Goal: Transaction & Acquisition: Purchase product/service

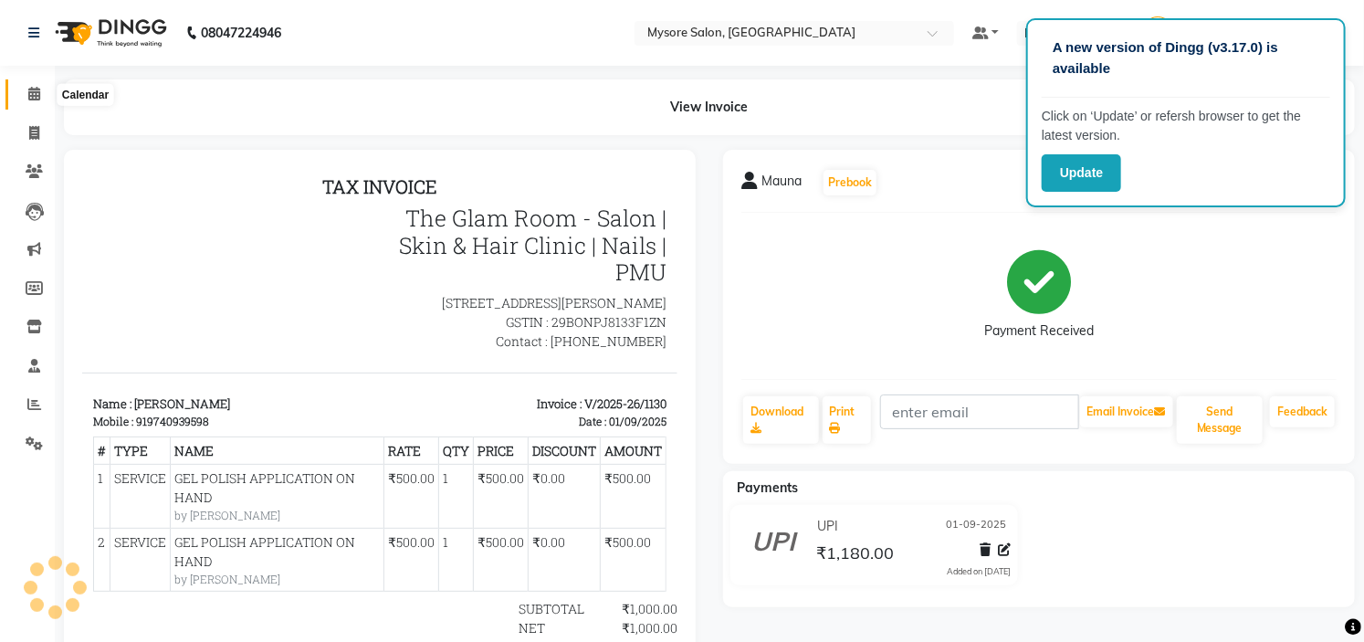
click at [28, 89] on icon at bounding box center [34, 94] width 12 height 14
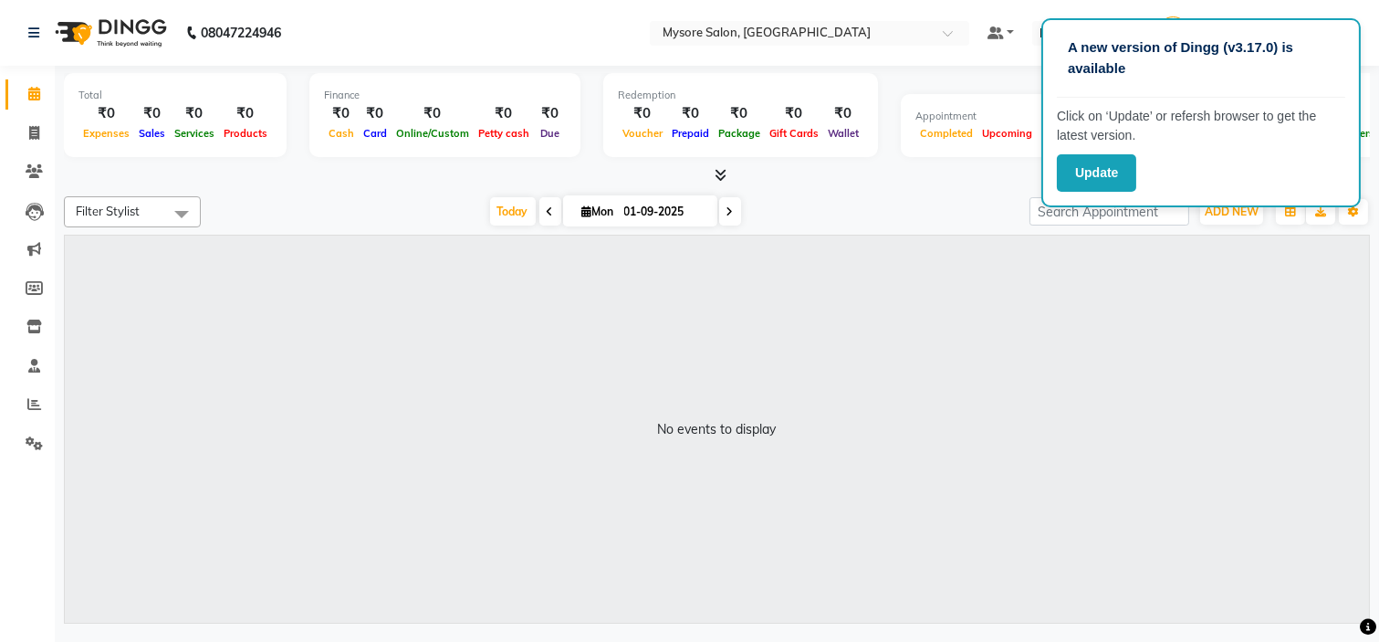
drag, startPoint x: 560, startPoint y: 430, endPoint x: 553, endPoint y: 285, distance: 145.3
click at [553, 285] on div "No events to display" at bounding box center [717, 430] width 1304 height 388
click at [547, 213] on icon at bounding box center [550, 211] width 7 height 11
click at [581, 207] on span "Today" at bounding box center [594, 211] width 46 height 28
type input "01-09-2025"
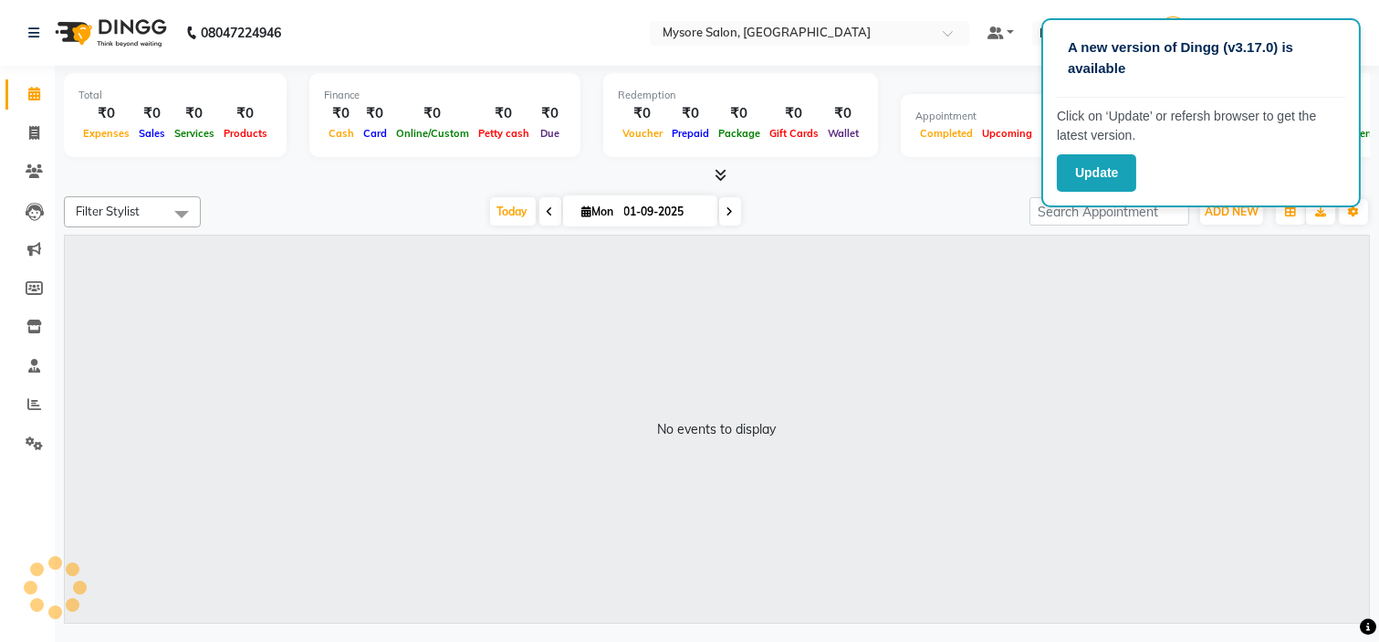
click at [739, 386] on div "No events to display" at bounding box center [717, 430] width 1304 height 388
click at [34, 96] on icon at bounding box center [34, 94] width 12 height 14
click at [667, 329] on div "No events to display" at bounding box center [717, 430] width 1304 height 388
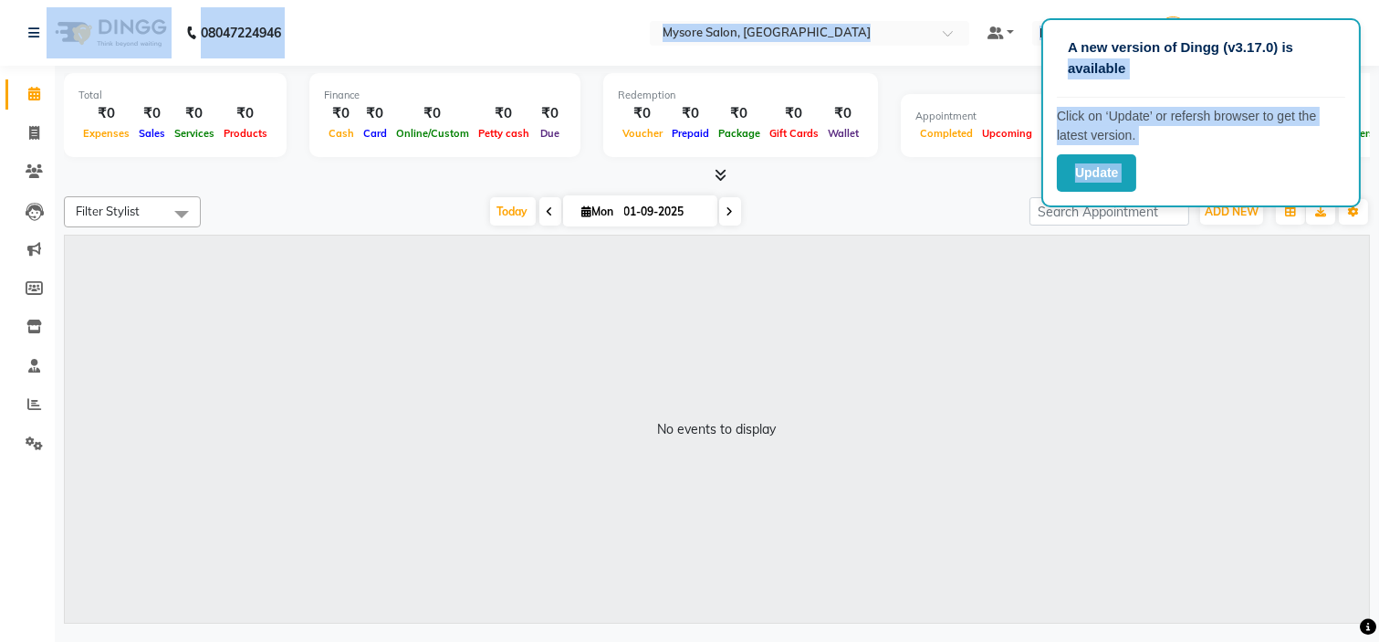
drag, startPoint x: 1376, startPoint y: 5, endPoint x: 1316, endPoint y: 50, distance: 74.3
click at [1316, 50] on app-root "A new version of Dingg (v3.17.0) is available Click on ‘Update’ or refersh brow…" at bounding box center [689, 314] width 1379 height 628
click at [1316, 50] on p "A new version of Dingg (v3.17.0) is available" at bounding box center [1201, 57] width 267 height 41
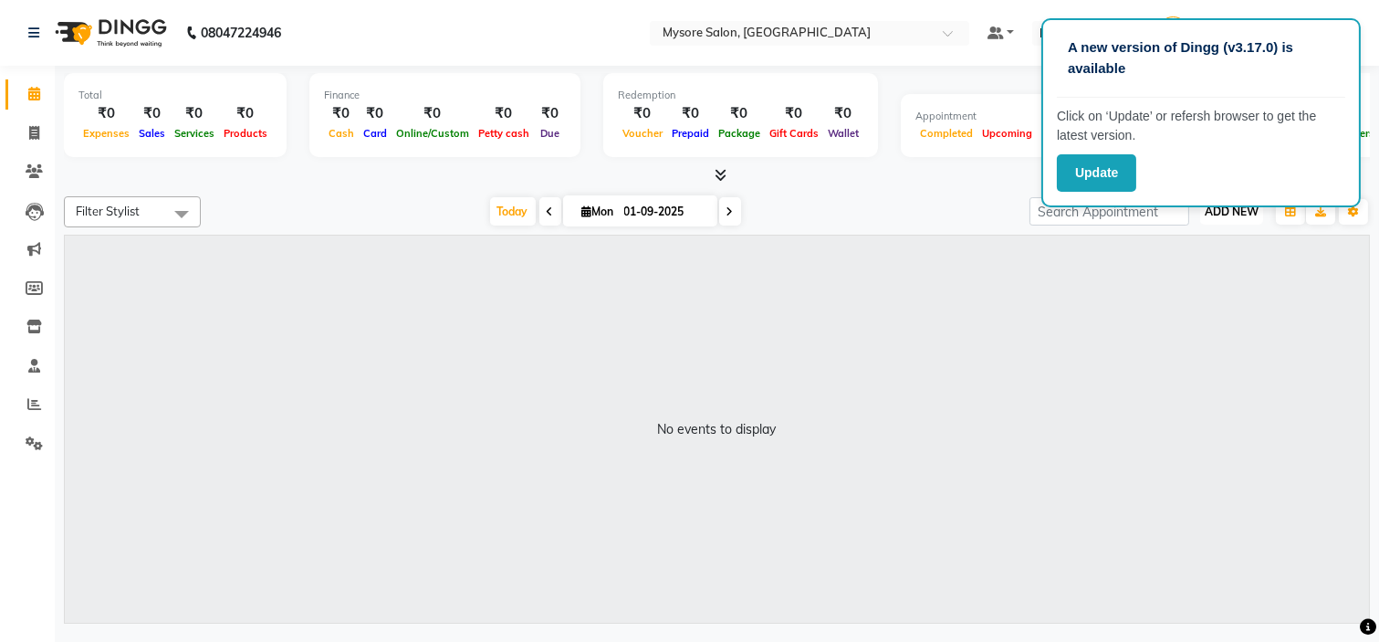
click at [1227, 210] on span "ADD NEW" at bounding box center [1232, 211] width 54 height 14
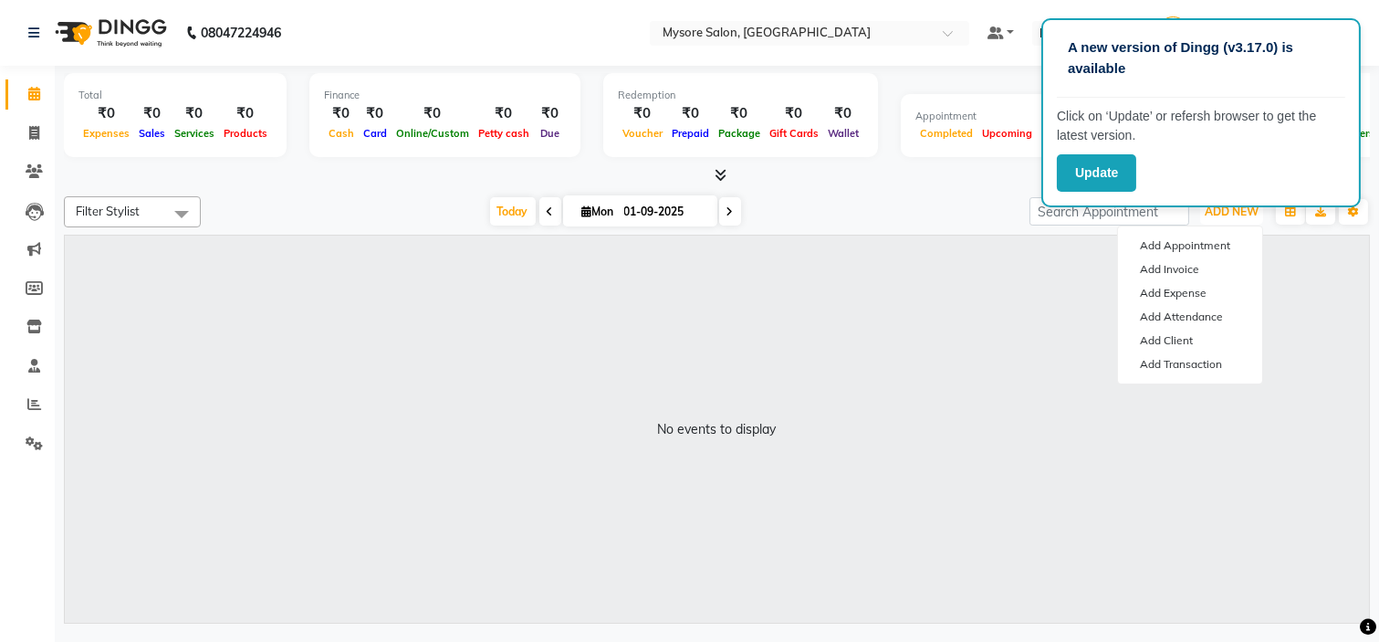
drag, startPoint x: 958, startPoint y: 441, endPoint x: 260, endPoint y: 204, distance: 737.6
click at [260, 204] on div "Filter Stylist No data available [DATE] [DATE] Toggle Dropdown Add Appointment …" at bounding box center [717, 406] width 1306 height 435
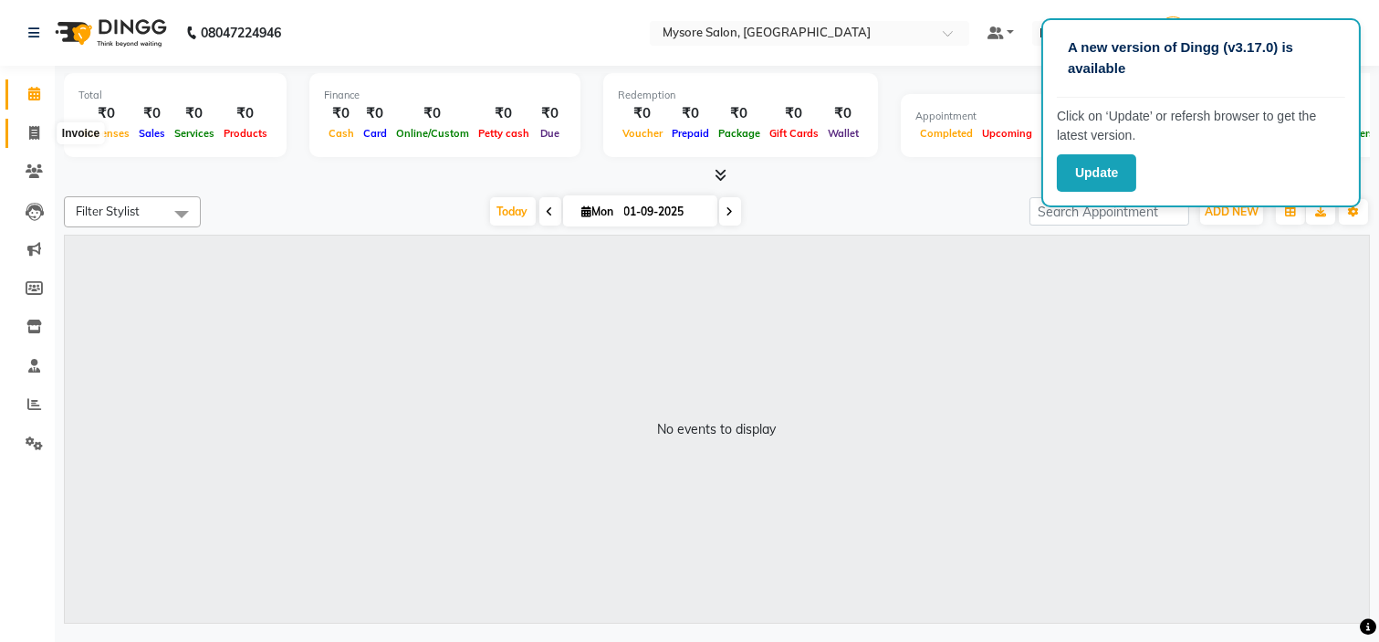
click at [33, 133] on icon at bounding box center [34, 133] width 10 height 14
select select "service"
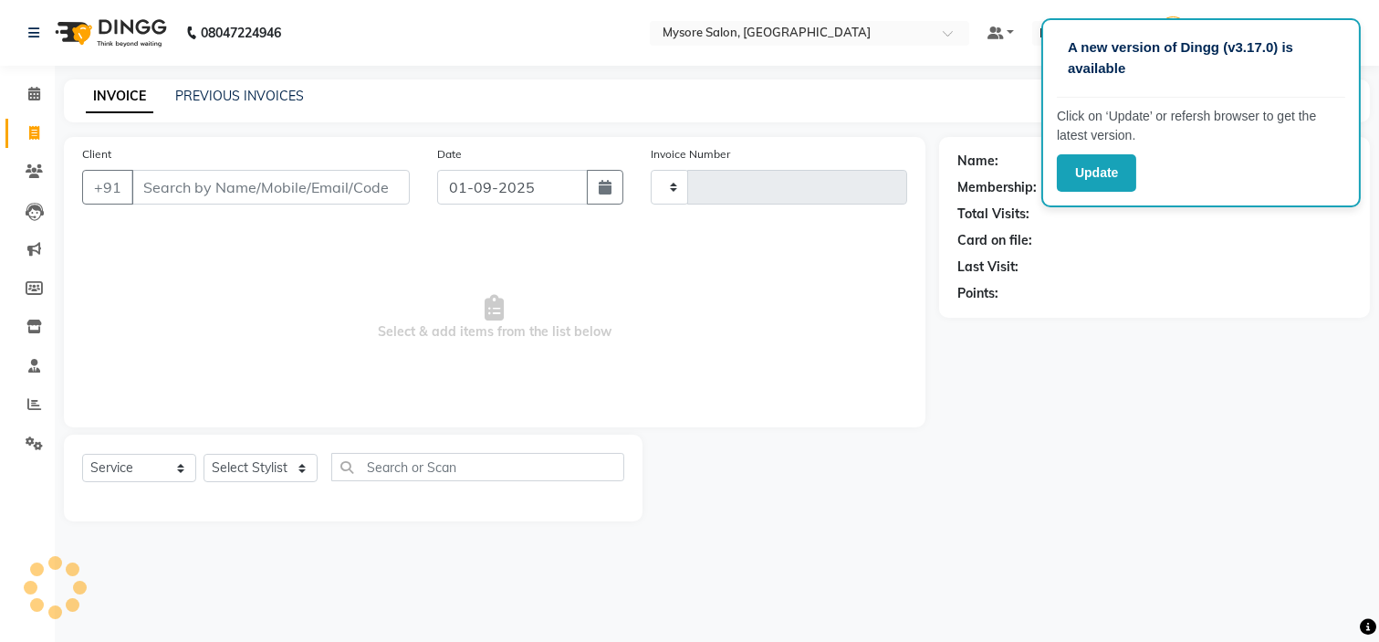
click at [256, 184] on input "Client" at bounding box center [270, 187] width 278 height 35
type input "6361995752"
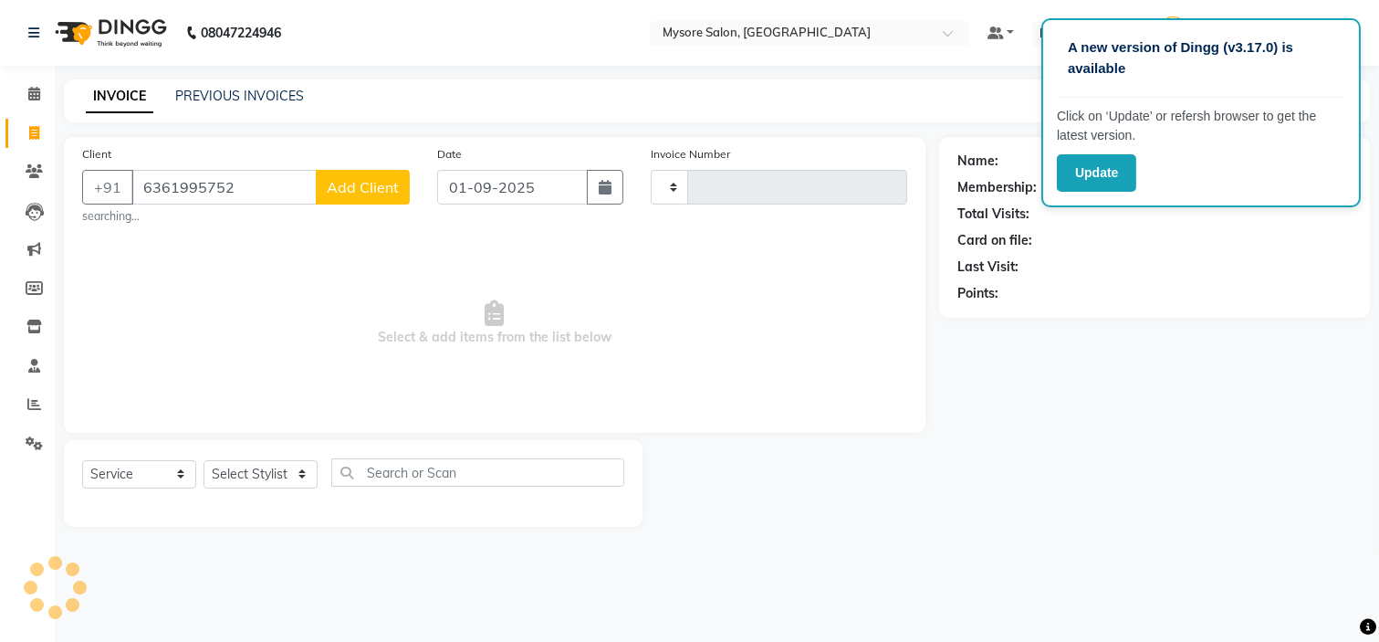
click at [719, 535] on main "INVOICE PREVIOUS INVOICES Create New Save Client [PHONE_NUMBER] Add Client sear…" at bounding box center [717, 316] width 1325 height 475
click at [42, 94] on span at bounding box center [34, 94] width 32 height 21
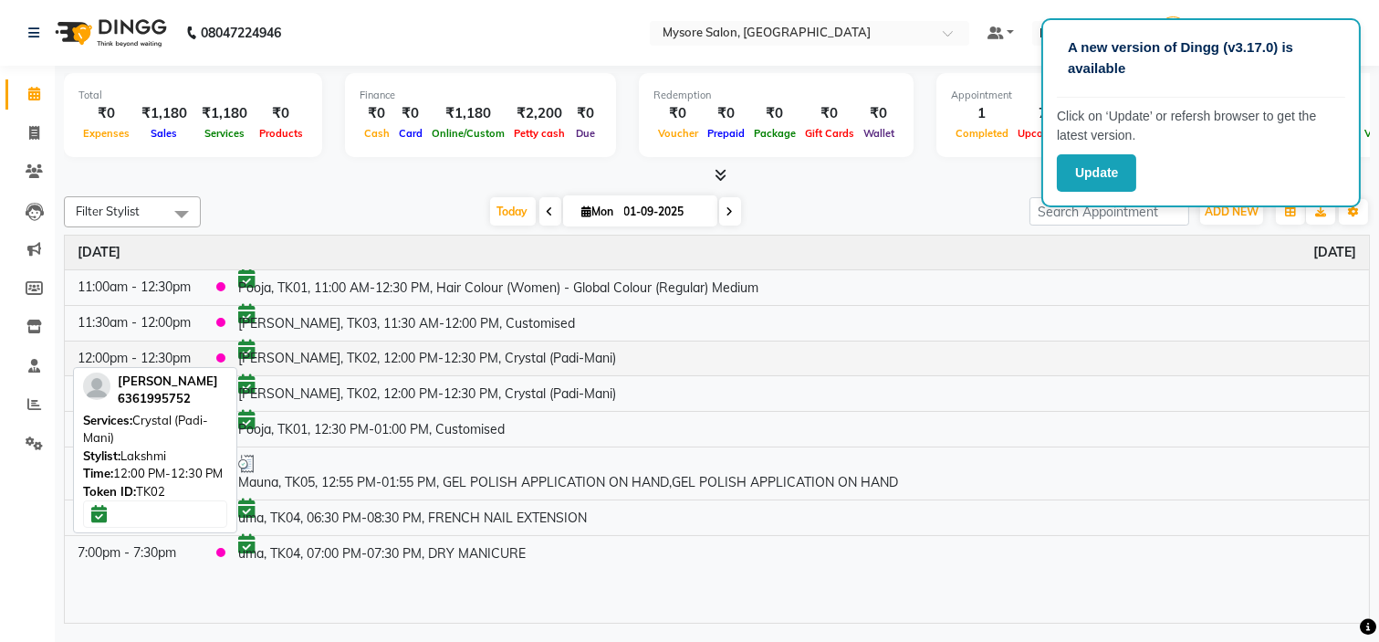
click at [338, 366] on td "[PERSON_NAME], TK02, 12:00 PM-12:30 PM, Crystal (Padi-Mani)" at bounding box center [797, 358] width 1144 height 36
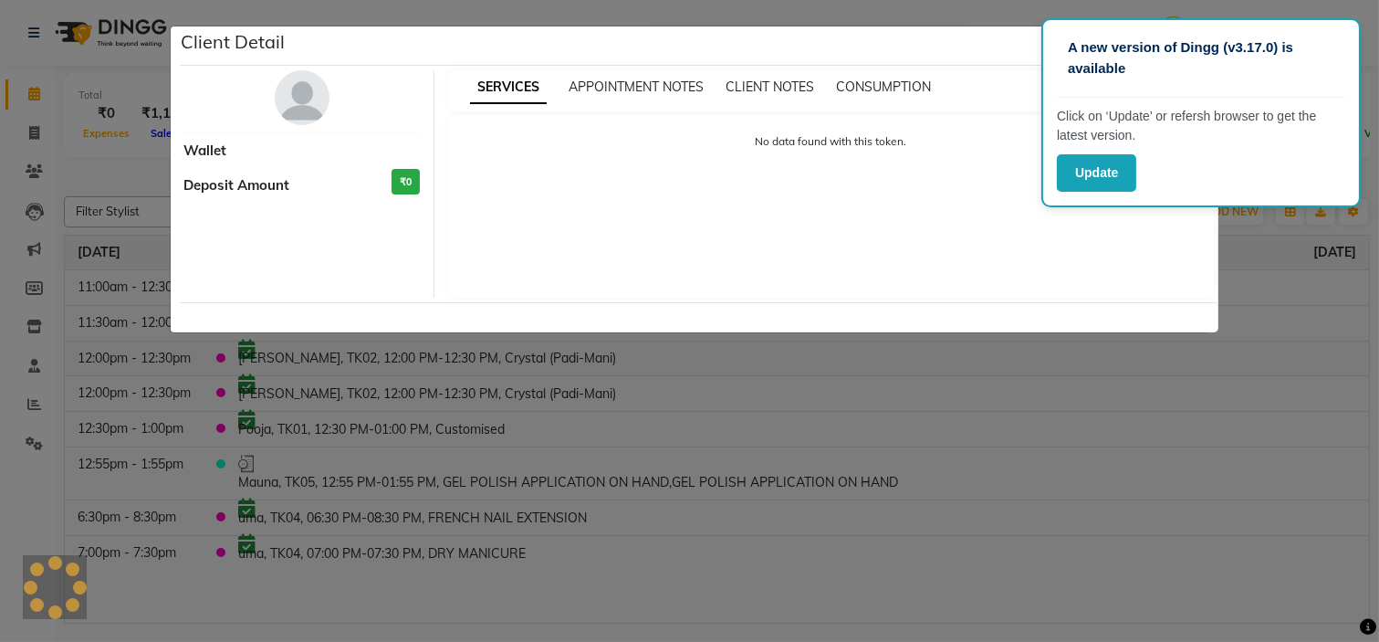
select select "6"
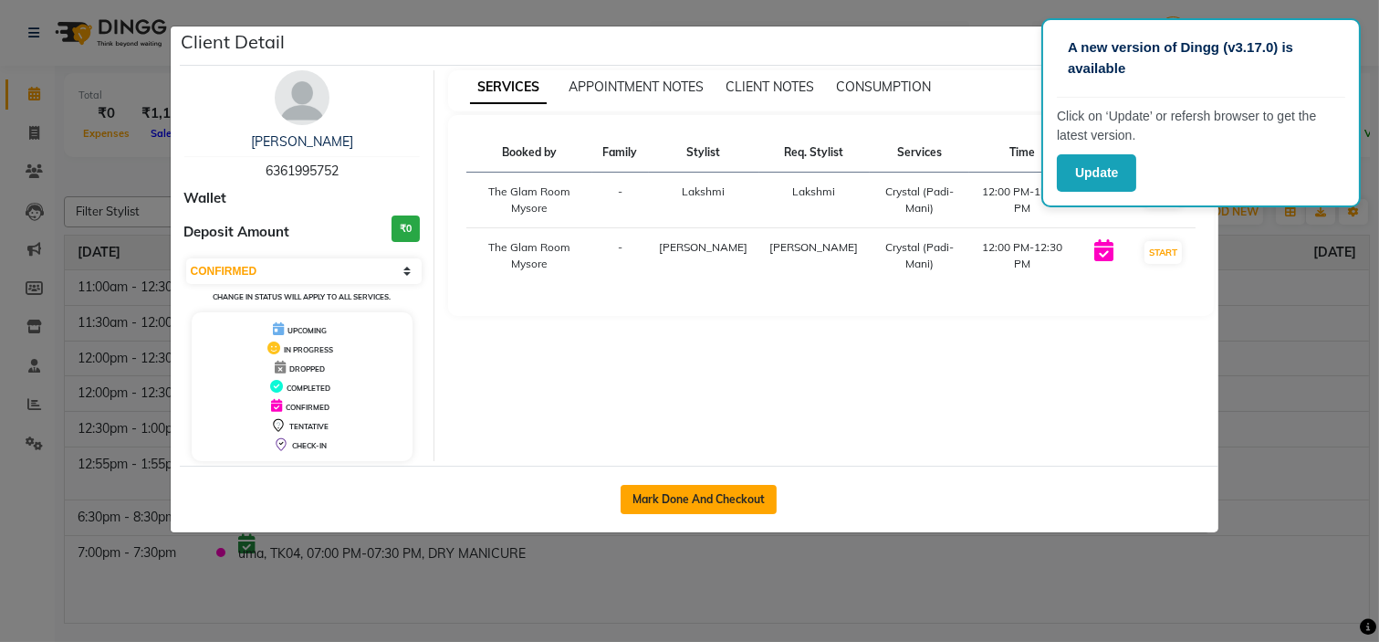
click at [726, 506] on button "Mark Done And Checkout" at bounding box center [699, 499] width 156 height 29
select select "service"
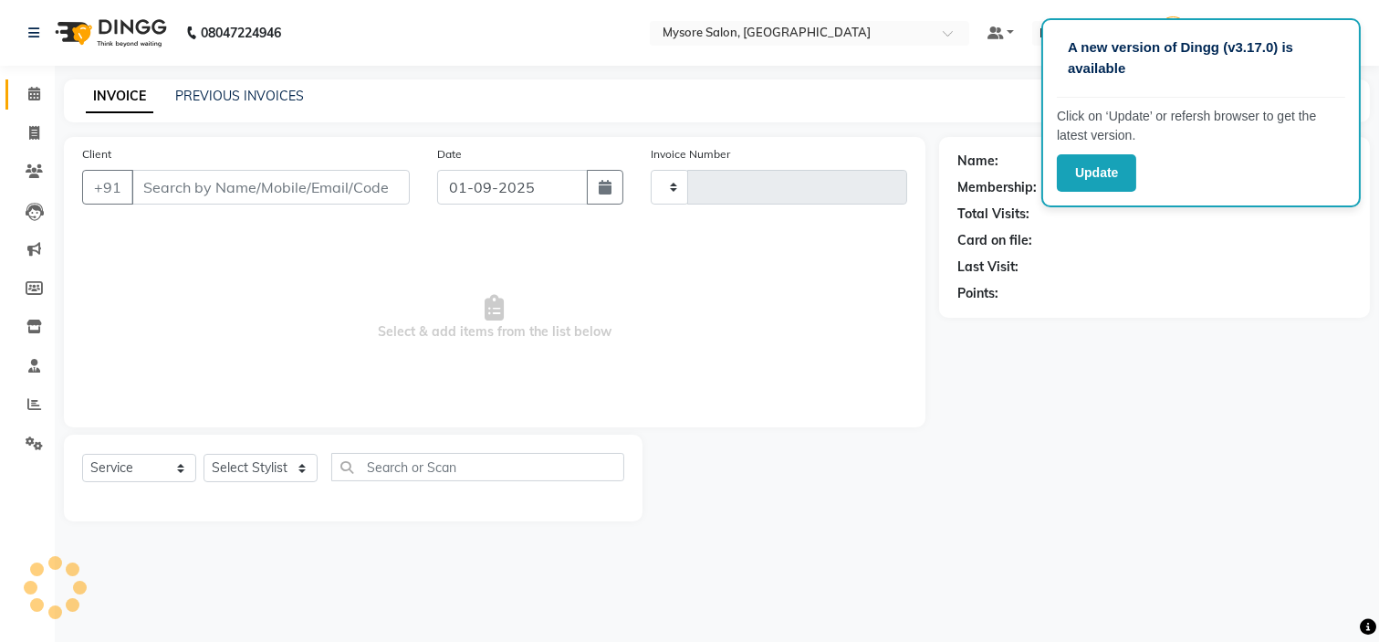
type input "1131"
select select "4255"
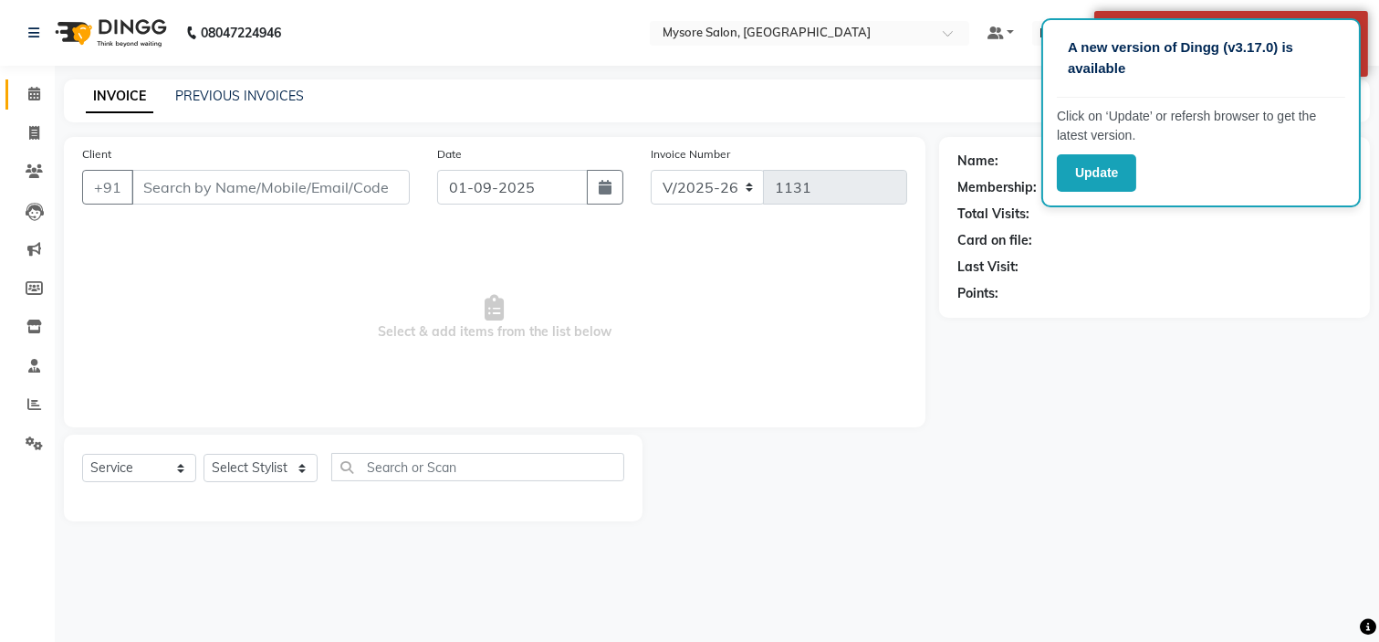
type input "6361995752"
select select "88293"
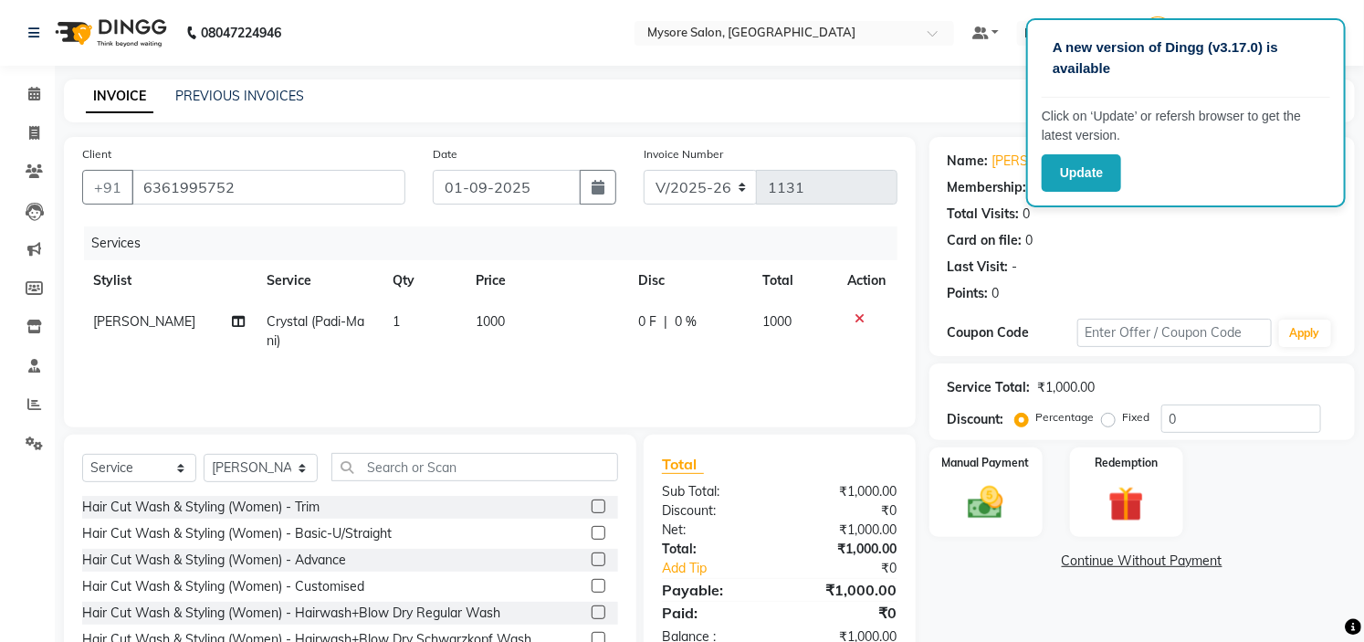
click at [318, 325] on span "Crystal (Padi-Mani)" at bounding box center [316, 331] width 98 height 36
select select "88293"
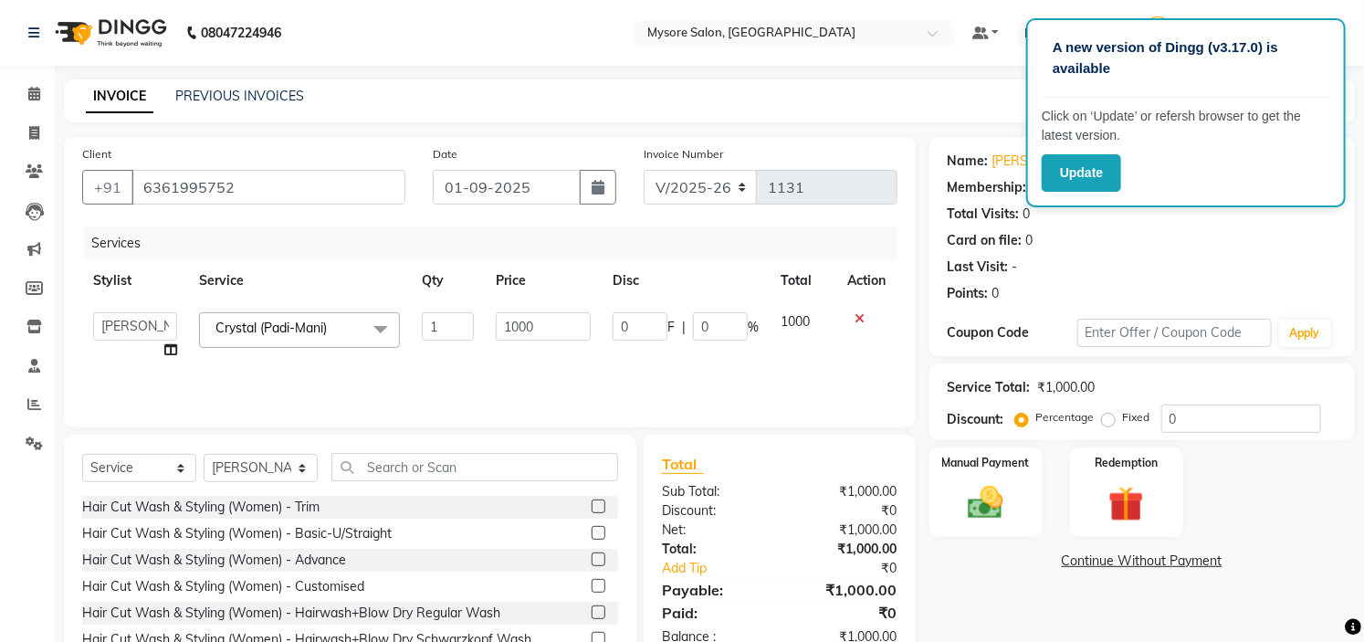
click at [372, 332] on span at bounding box center [380, 329] width 37 height 35
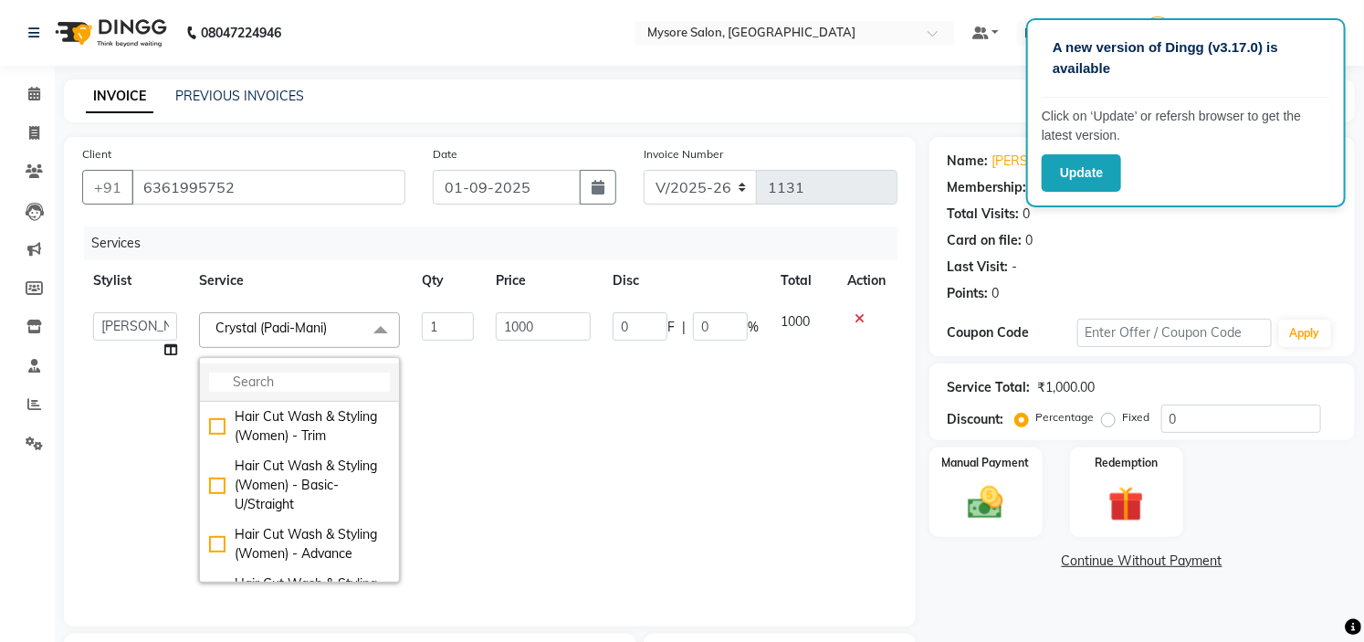
click at [329, 384] on input "multiselect-search" at bounding box center [299, 381] width 181 height 19
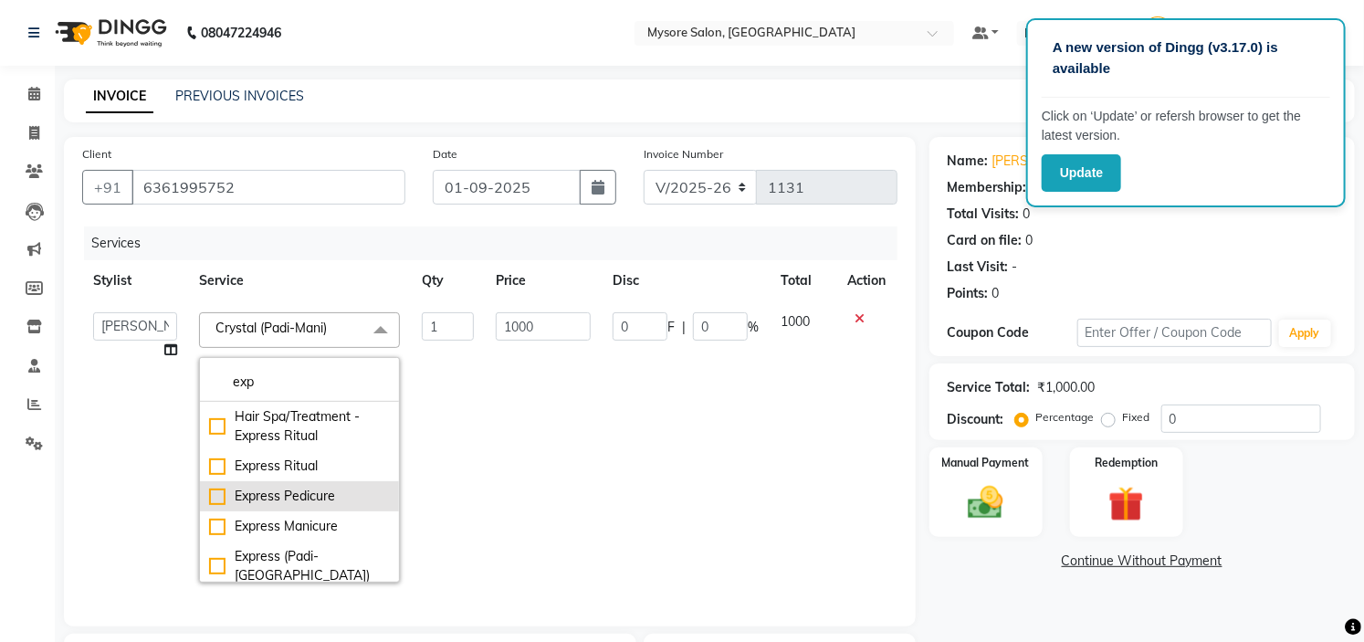
type input "exp"
click at [305, 488] on div "Express Pedicure" at bounding box center [299, 496] width 181 height 19
checkbox input "true"
type input "600"
click at [450, 451] on td "1" at bounding box center [448, 447] width 74 height 292
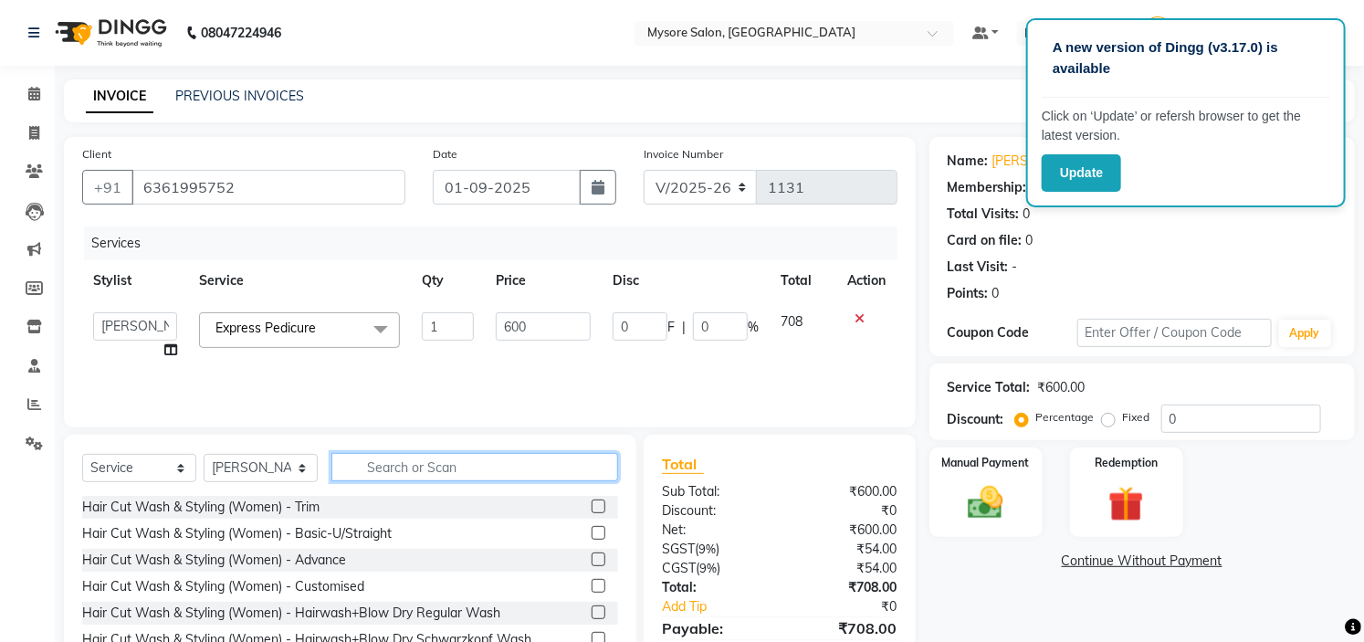
click at [433, 454] on input "text" at bounding box center [474, 467] width 287 height 28
click at [379, 323] on span at bounding box center [380, 329] width 37 height 35
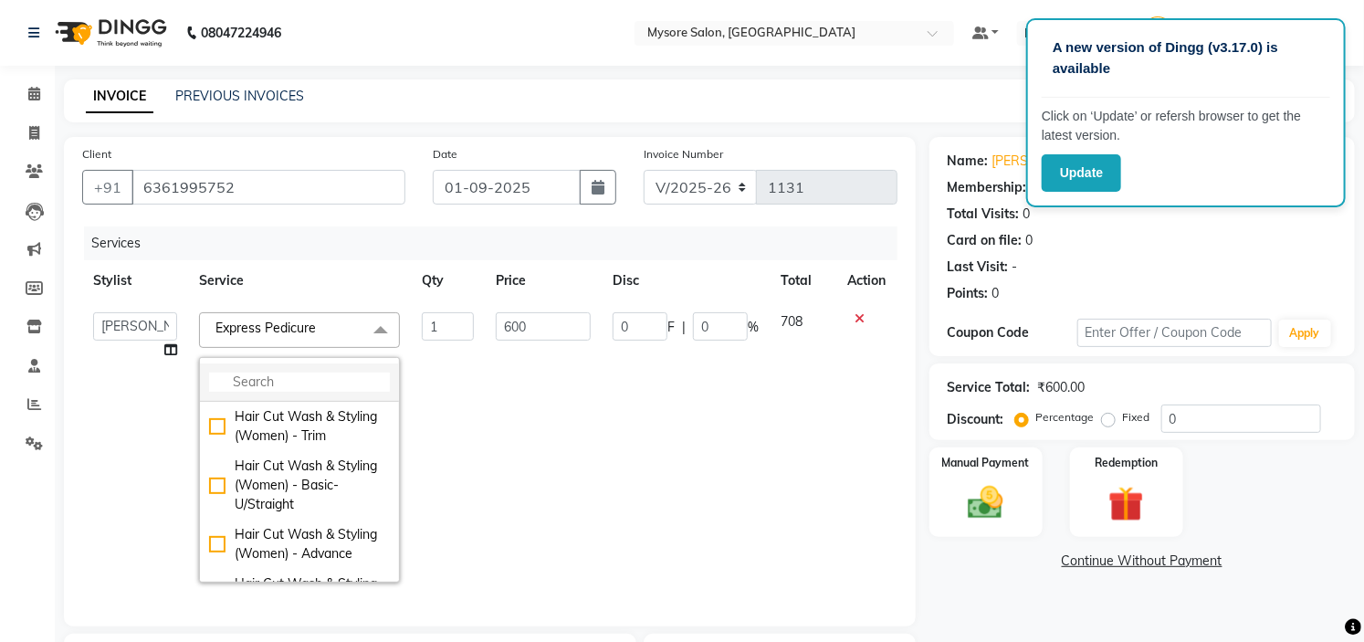
click at [325, 377] on input "multiselect-search" at bounding box center [299, 381] width 181 height 19
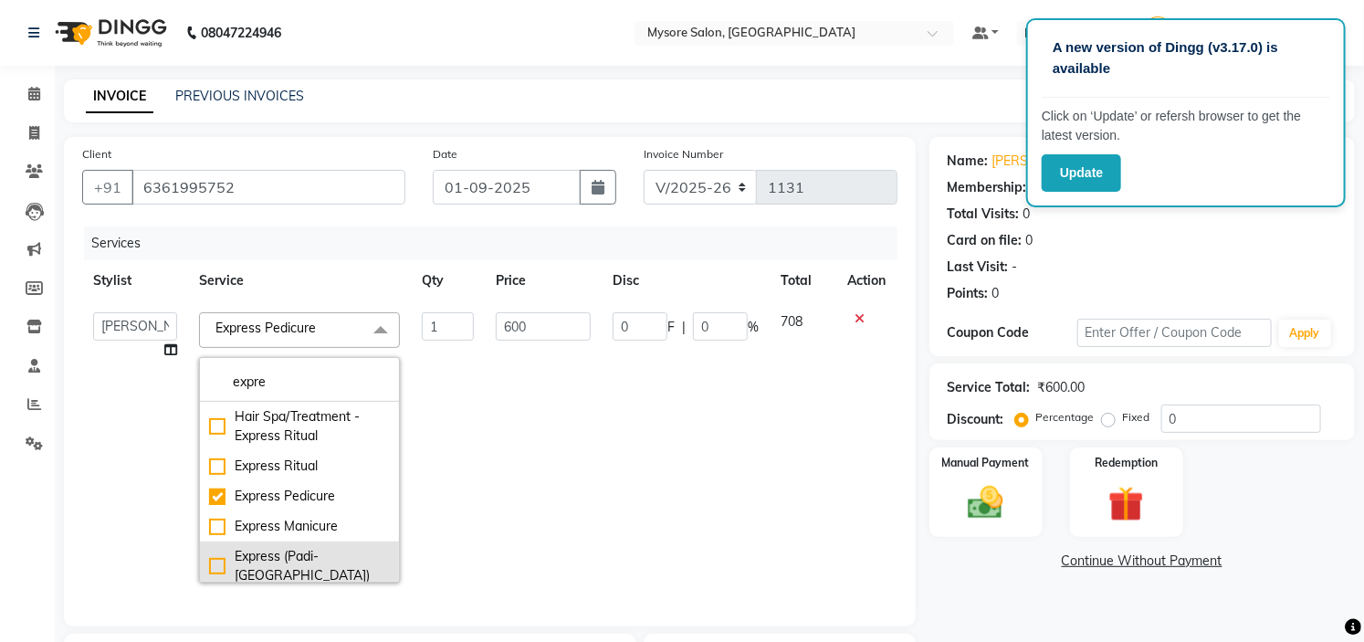
type input "expre"
click at [309, 552] on div "Express (Padi-[GEOGRAPHIC_DATA])" at bounding box center [299, 566] width 181 height 38
checkbox input "false"
checkbox input "true"
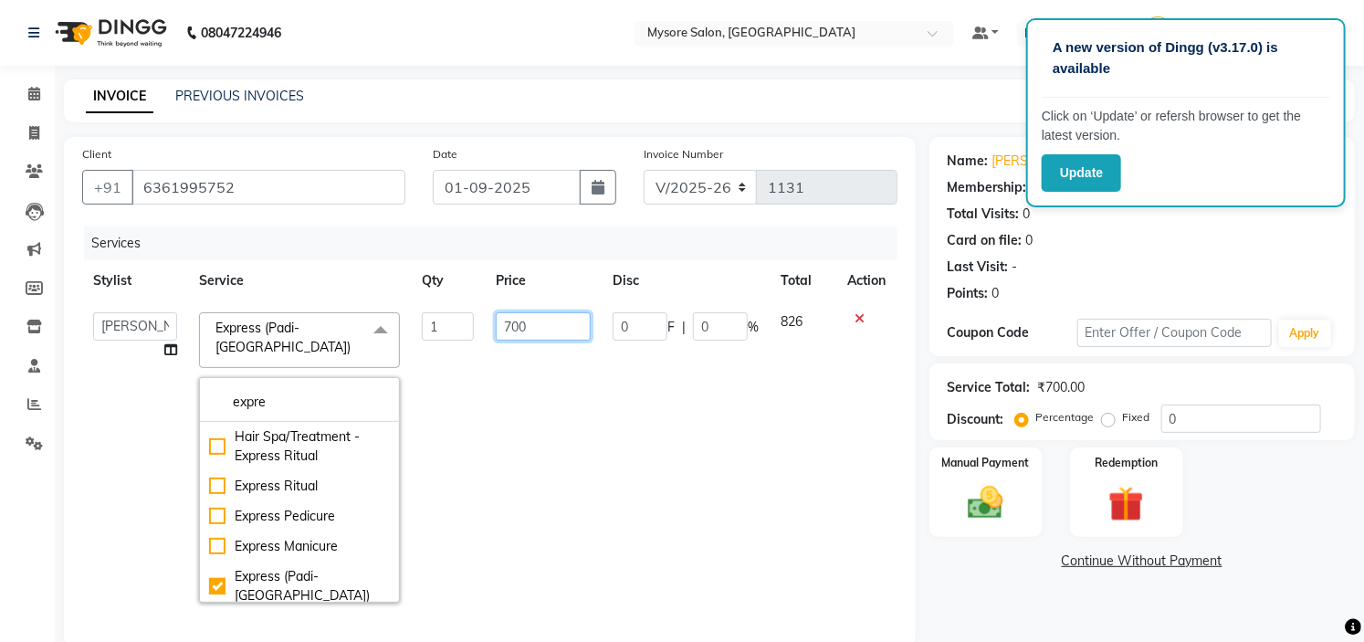
click at [533, 321] on input "700" at bounding box center [543, 326] width 95 height 28
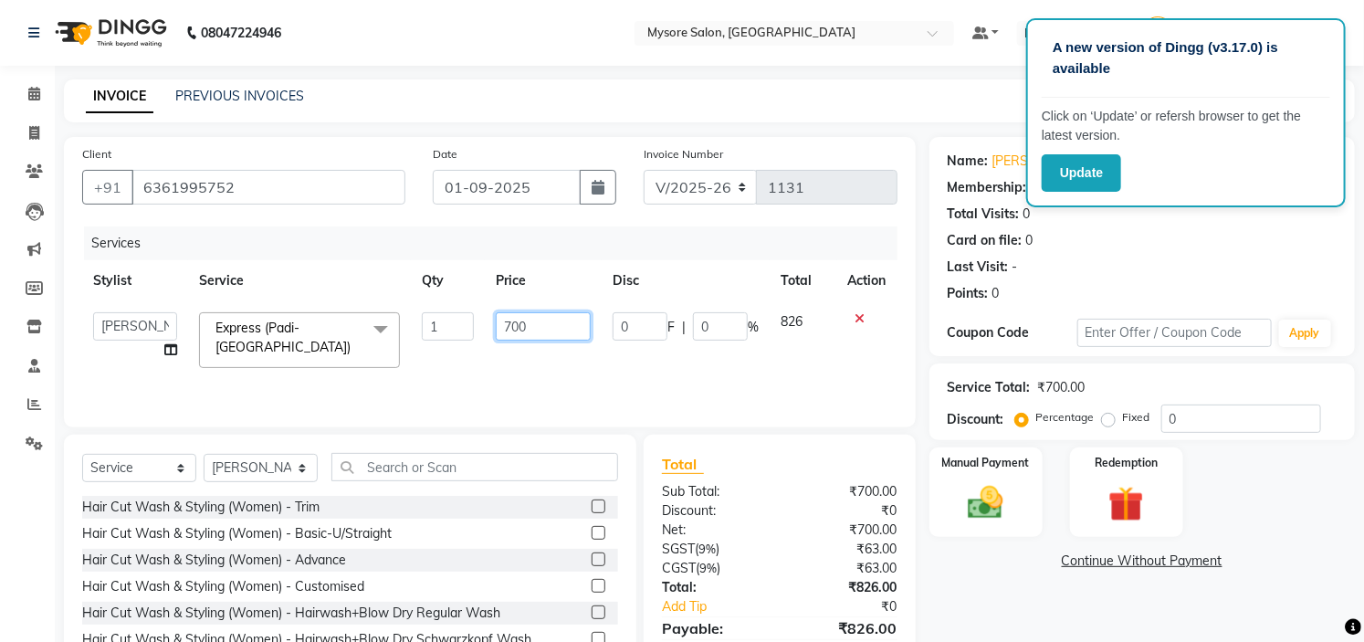
click at [533, 321] on input "700" at bounding box center [543, 326] width 95 height 28
type input "7"
type input "900"
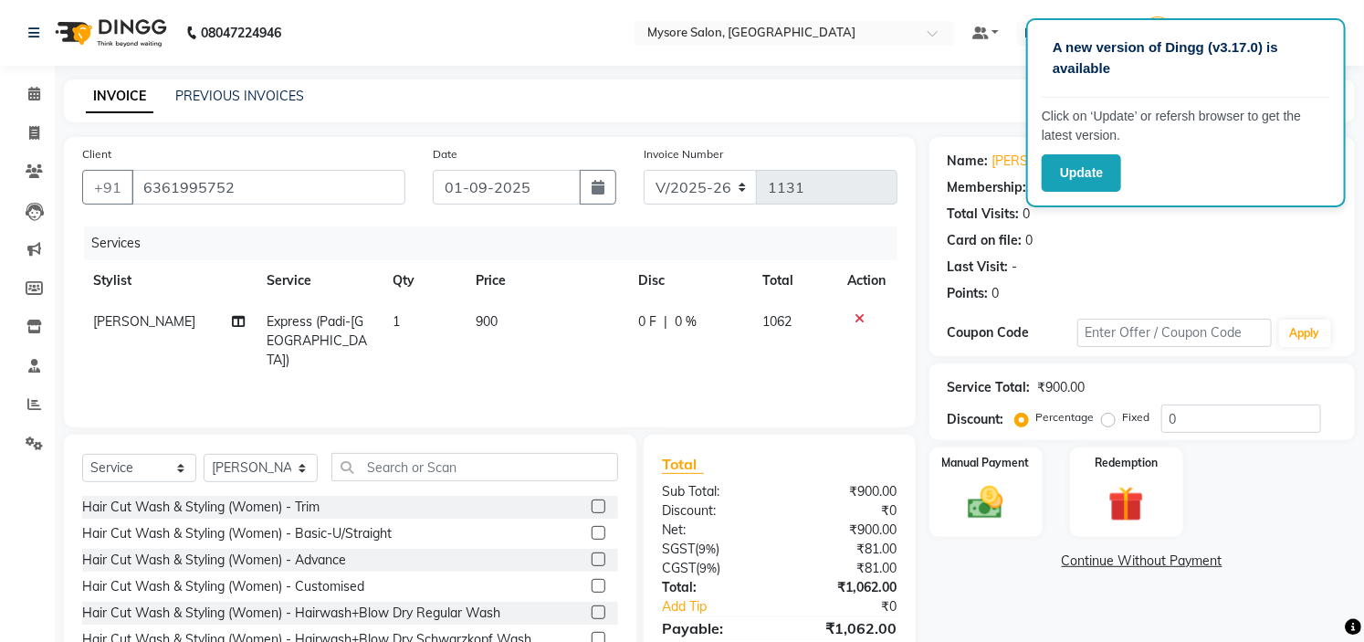
click at [542, 388] on div "Services Stylist Service Qty Price Disc Total Action [PERSON_NAME] Express (Pad…" at bounding box center [489, 317] width 815 height 183
click at [299, 471] on select "Select Stylist Anilg [PERSON_NAME] [PERSON_NAME] Ashwini Ayaan DR. Apurva [PERS…" at bounding box center [261, 468] width 114 height 28
select select "63165"
click at [204, 455] on select "Select Stylist Anilg [PERSON_NAME] [PERSON_NAME] Ashwini Ayaan DR. Apurva [PERS…" at bounding box center [261, 468] width 114 height 28
click at [440, 464] on input "text" at bounding box center [474, 467] width 287 height 28
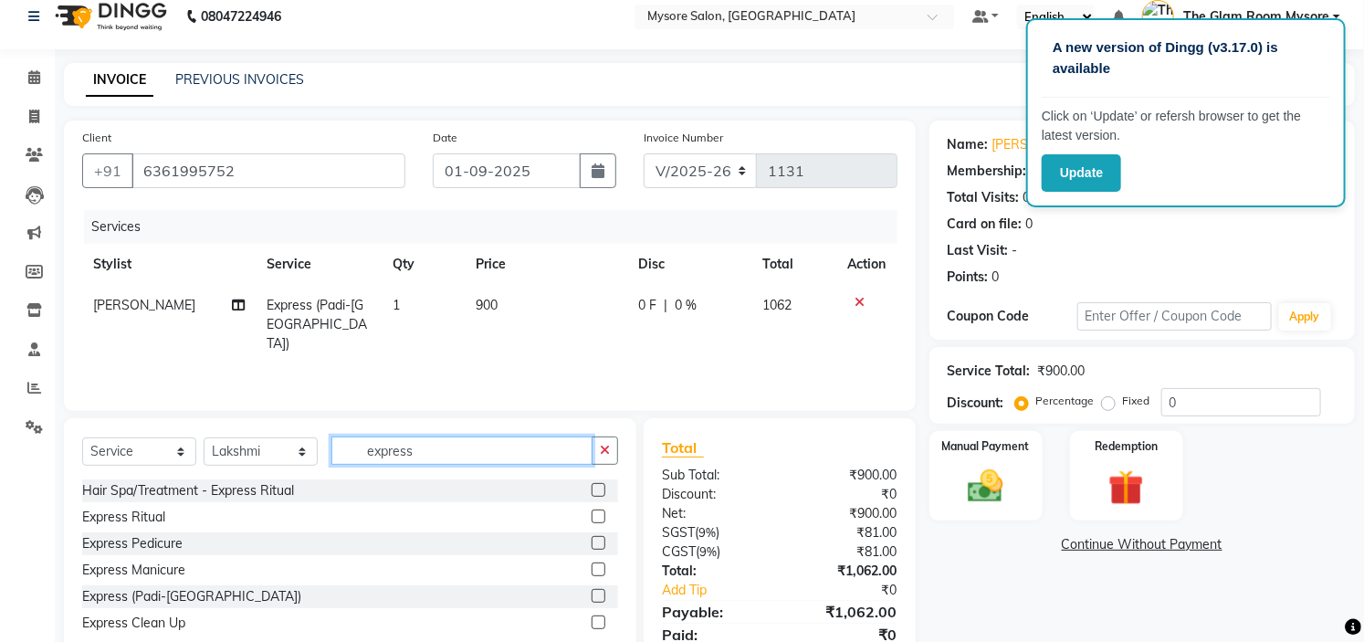
scroll to position [18, 0]
type input "express"
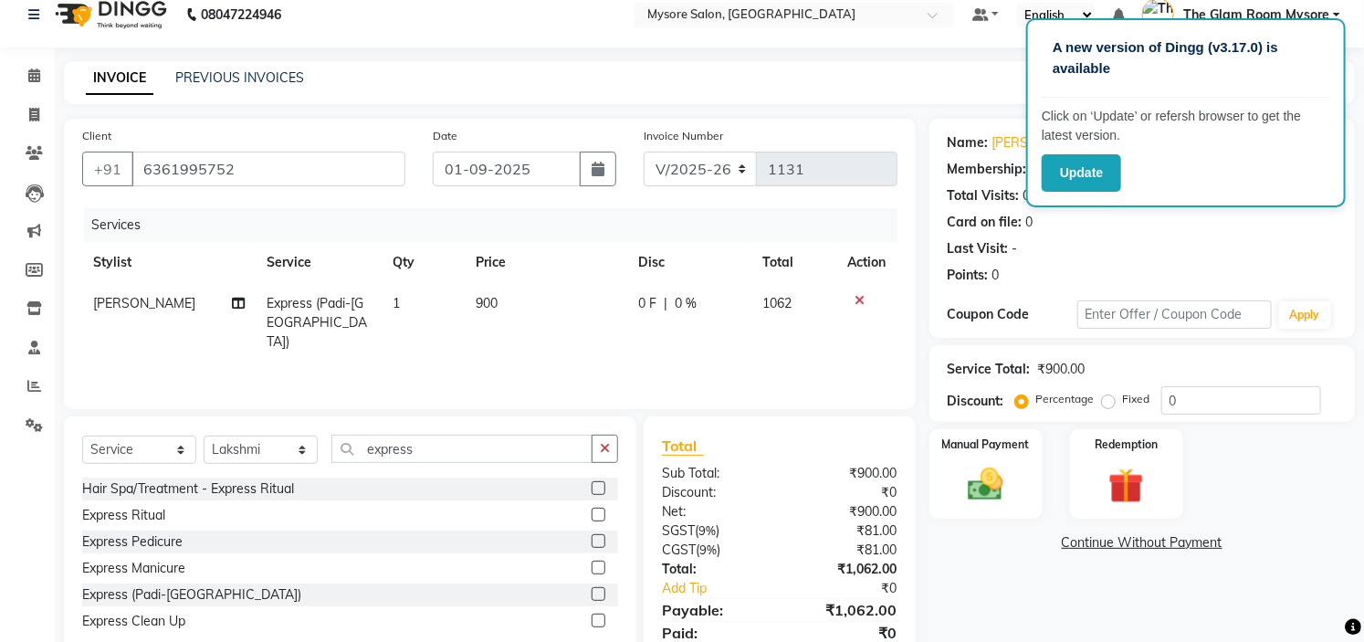
click at [598, 588] on label at bounding box center [599, 594] width 14 height 14
click at [598, 589] on input "checkbox" at bounding box center [598, 595] width 12 height 12
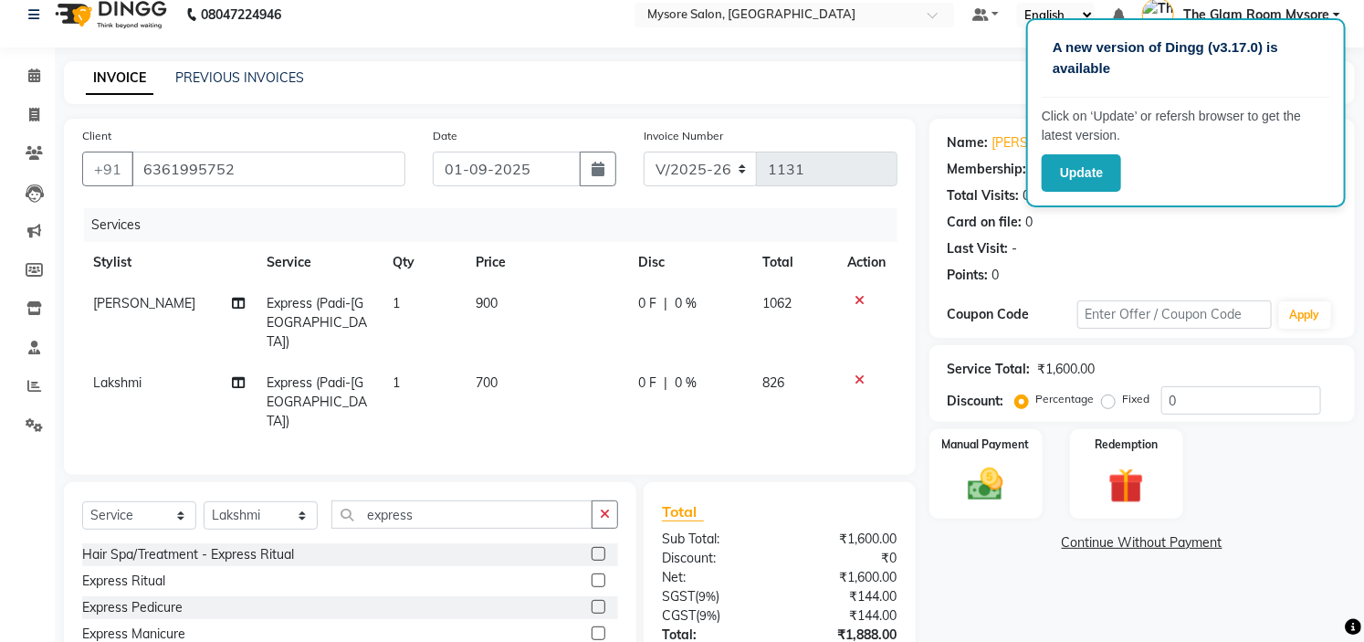
checkbox input "false"
click at [527, 362] on td "700" at bounding box center [546, 401] width 162 height 79
select select "63165"
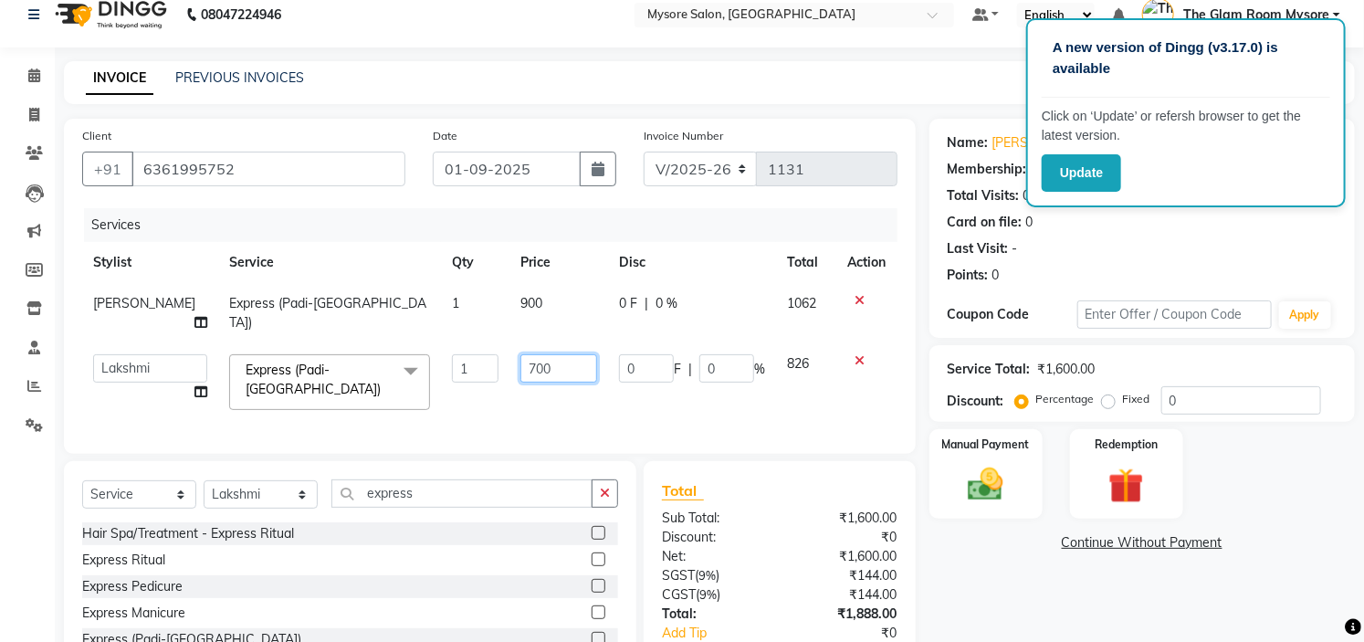
click at [539, 354] on input "700" at bounding box center [558, 368] width 77 height 28
type input "7"
type input "900"
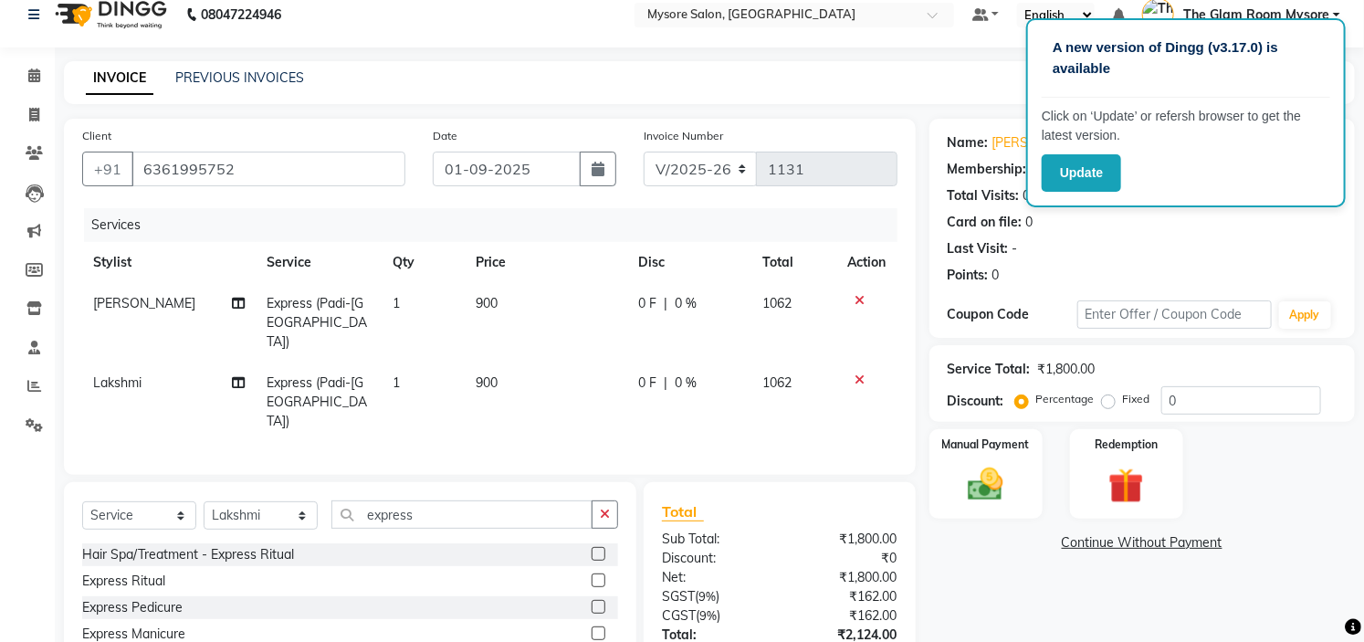
click at [544, 388] on td "900" at bounding box center [546, 401] width 162 height 79
select select "63165"
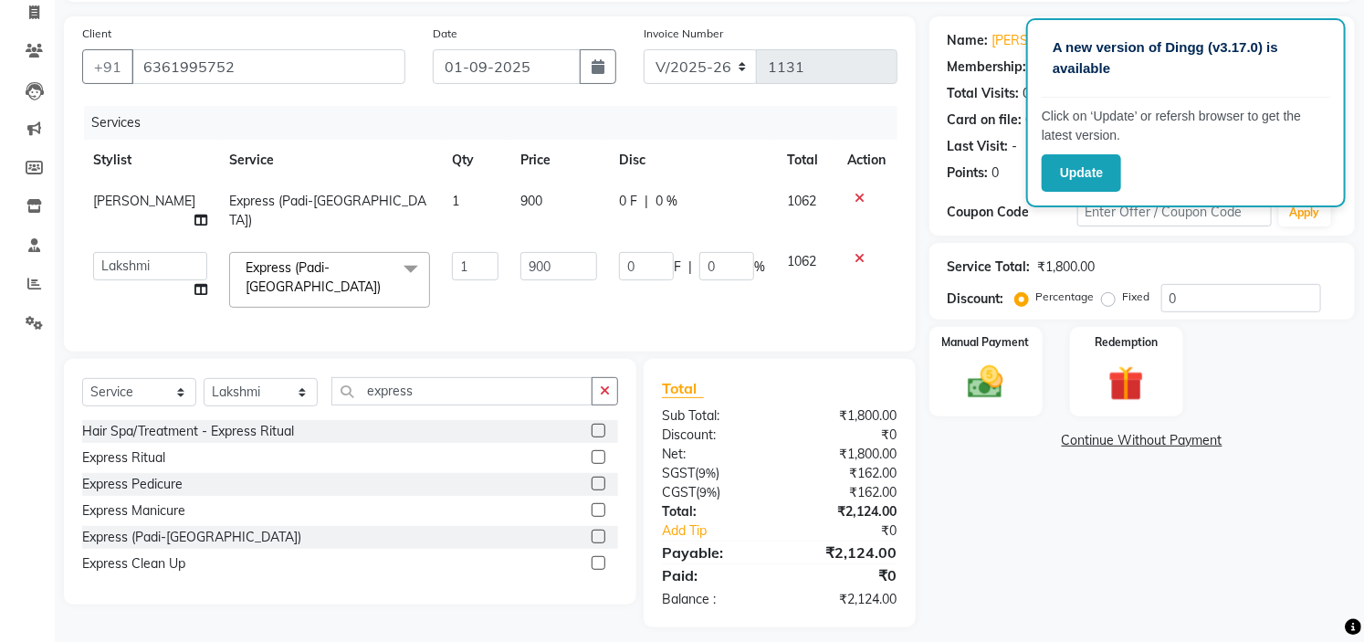
scroll to position [0, 0]
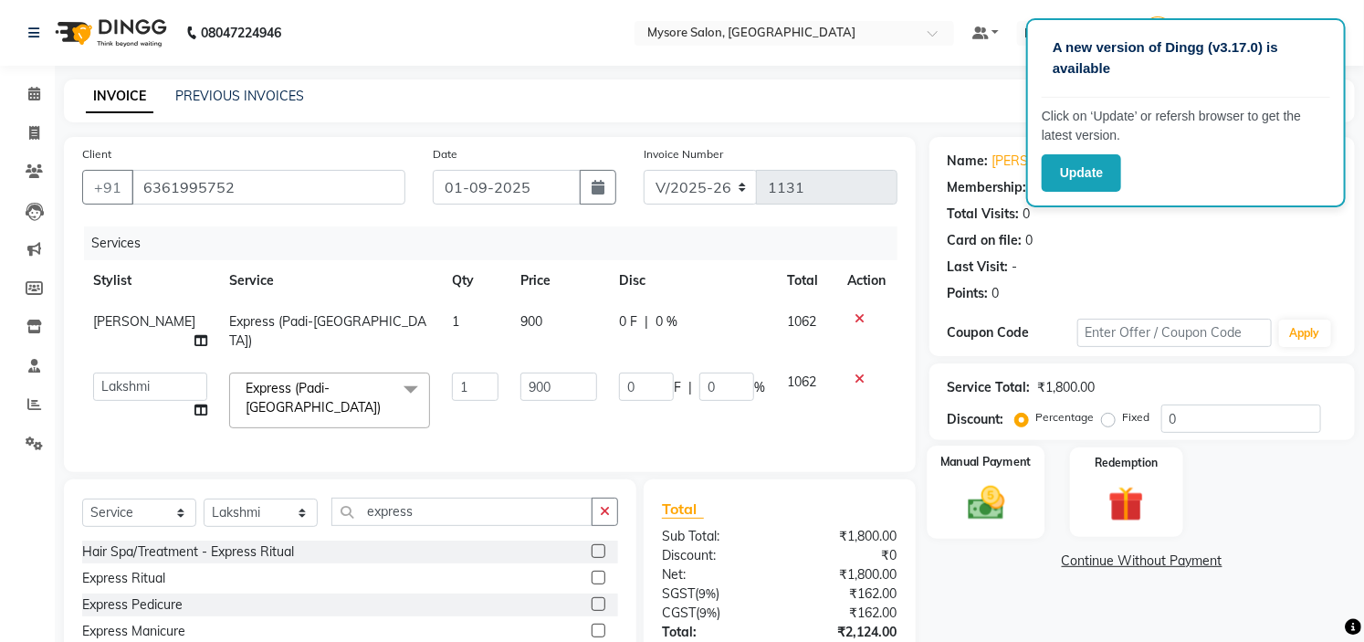
click at [978, 479] on div "Manual Payment" at bounding box center [986, 491] width 118 height 93
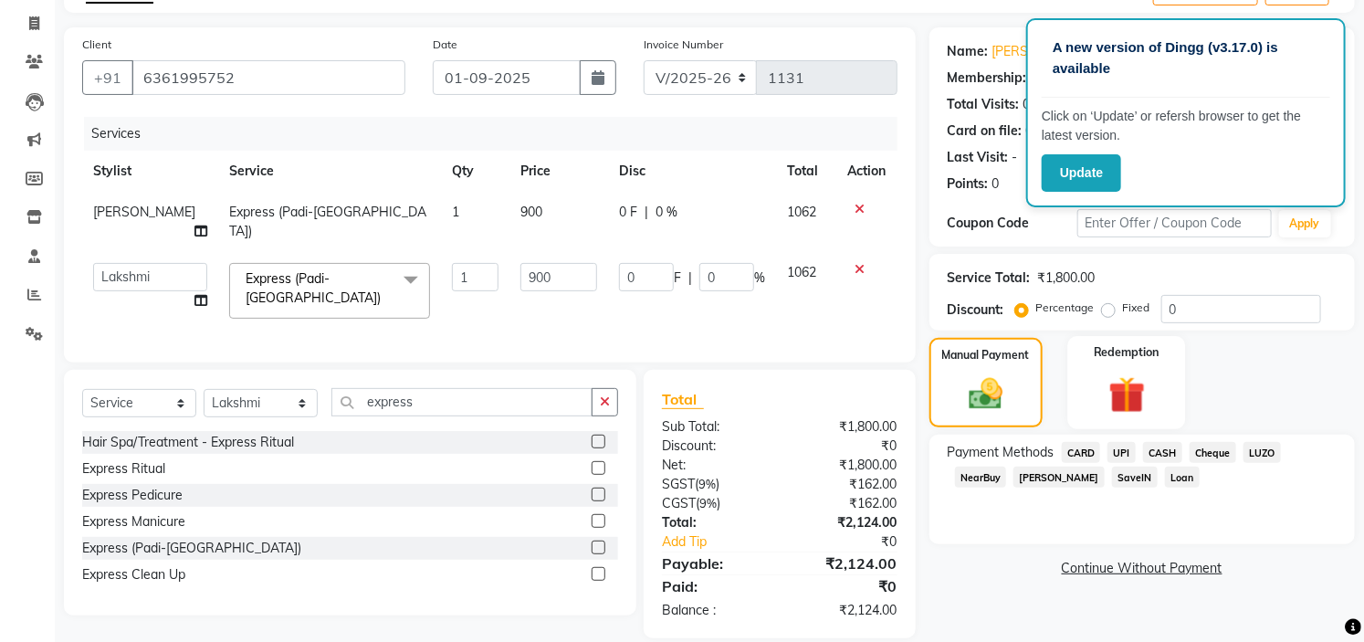
scroll to position [110, 0]
click at [1121, 452] on span "UPI" at bounding box center [1121, 451] width 28 height 21
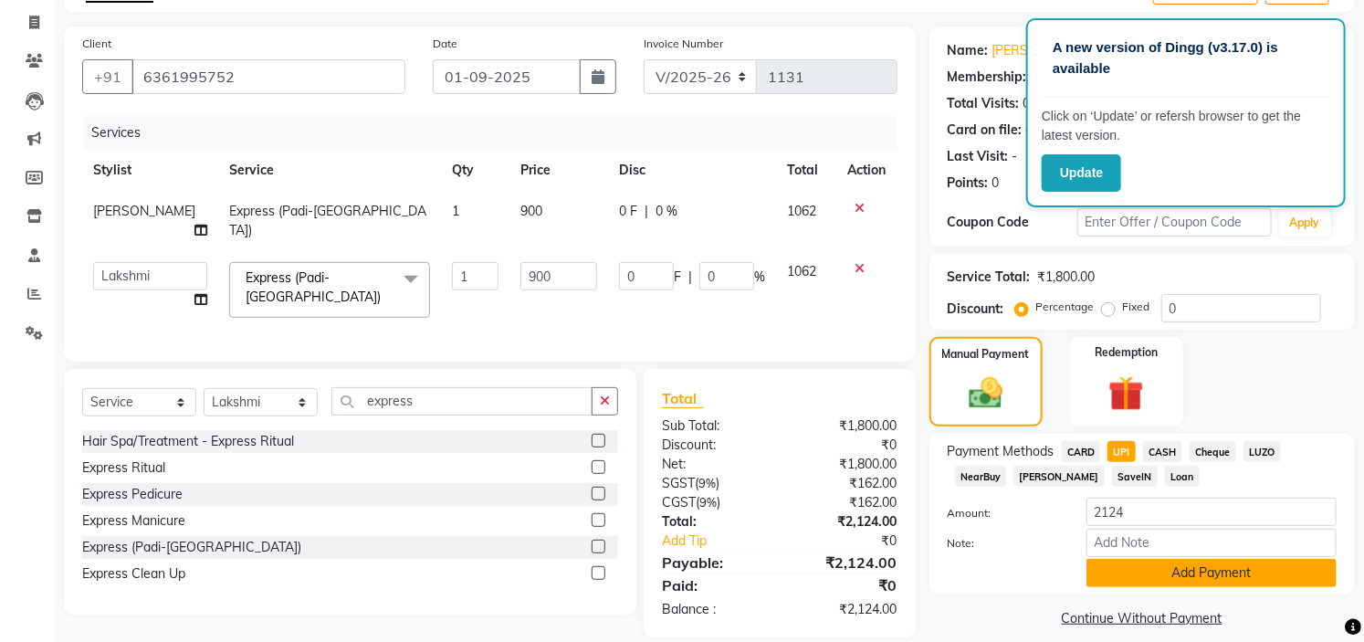
click at [1155, 582] on button "Add Payment" at bounding box center [1211, 573] width 250 height 28
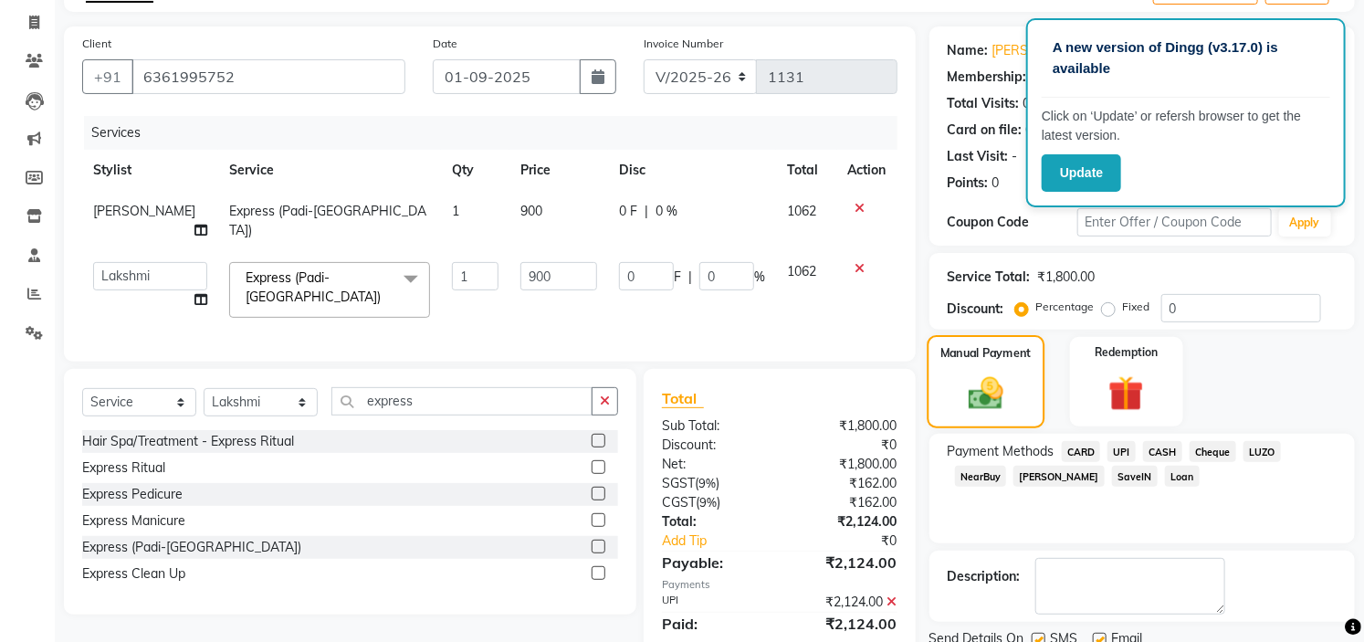
scroll to position [179, 0]
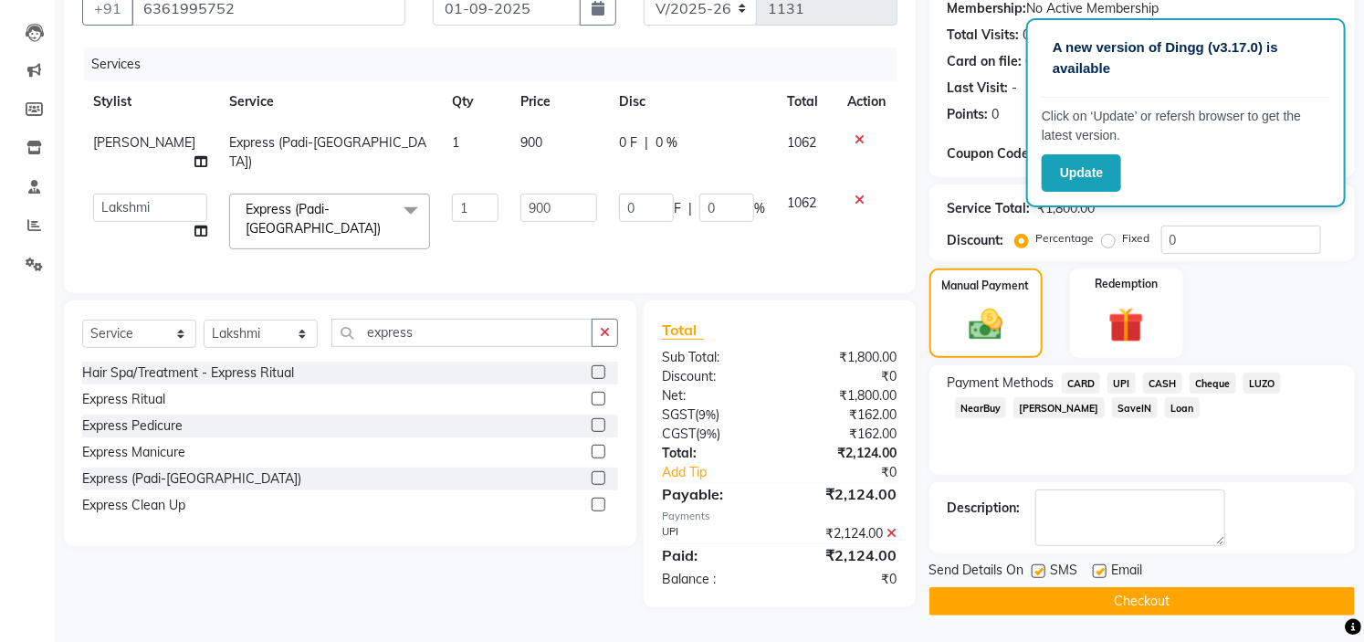
click at [1129, 593] on button "Checkout" at bounding box center [1141, 601] width 425 height 28
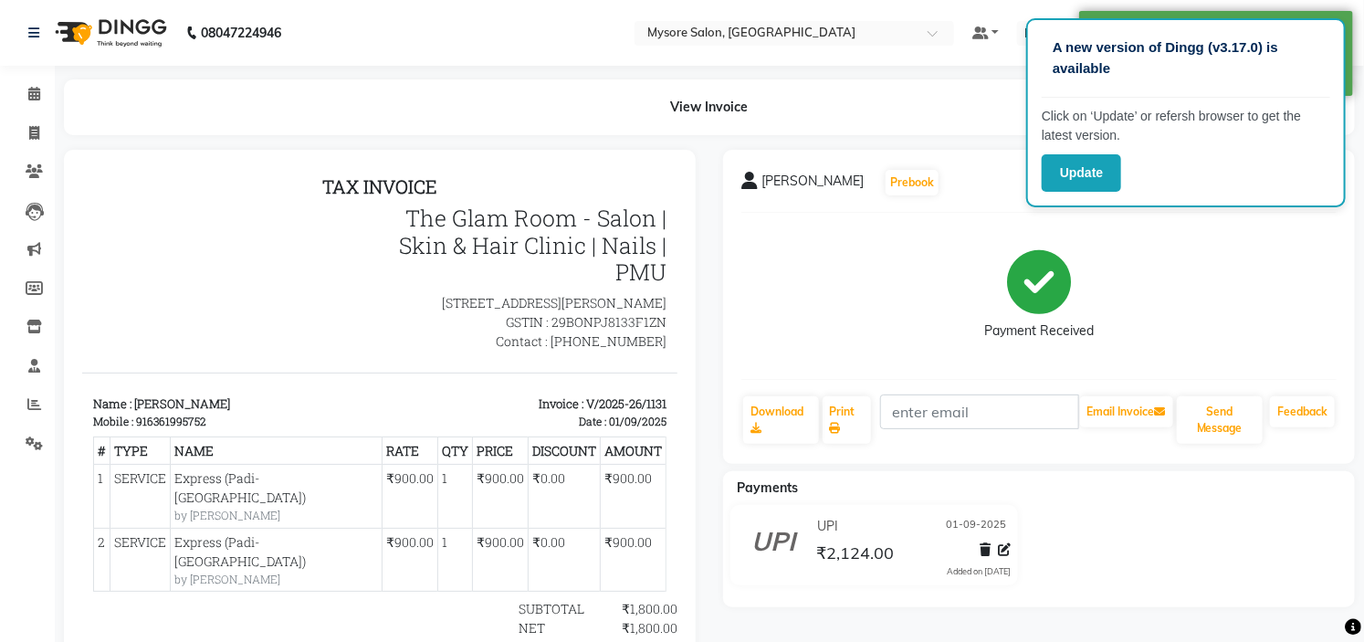
click at [879, 406] on div "Download Print Email Invoice Send Message Feedback" at bounding box center [1038, 419] width 595 height 51
click at [841, 418] on link "Print" at bounding box center [846, 419] width 49 height 47
click at [90, 197] on div "TAX INVOICE The Glam Room - Salon | Skin & Hair Clinic | Nails | PMU [STREET_AD…" at bounding box center [378, 493] width 595 height 638
click at [37, 93] on icon at bounding box center [34, 94] width 12 height 14
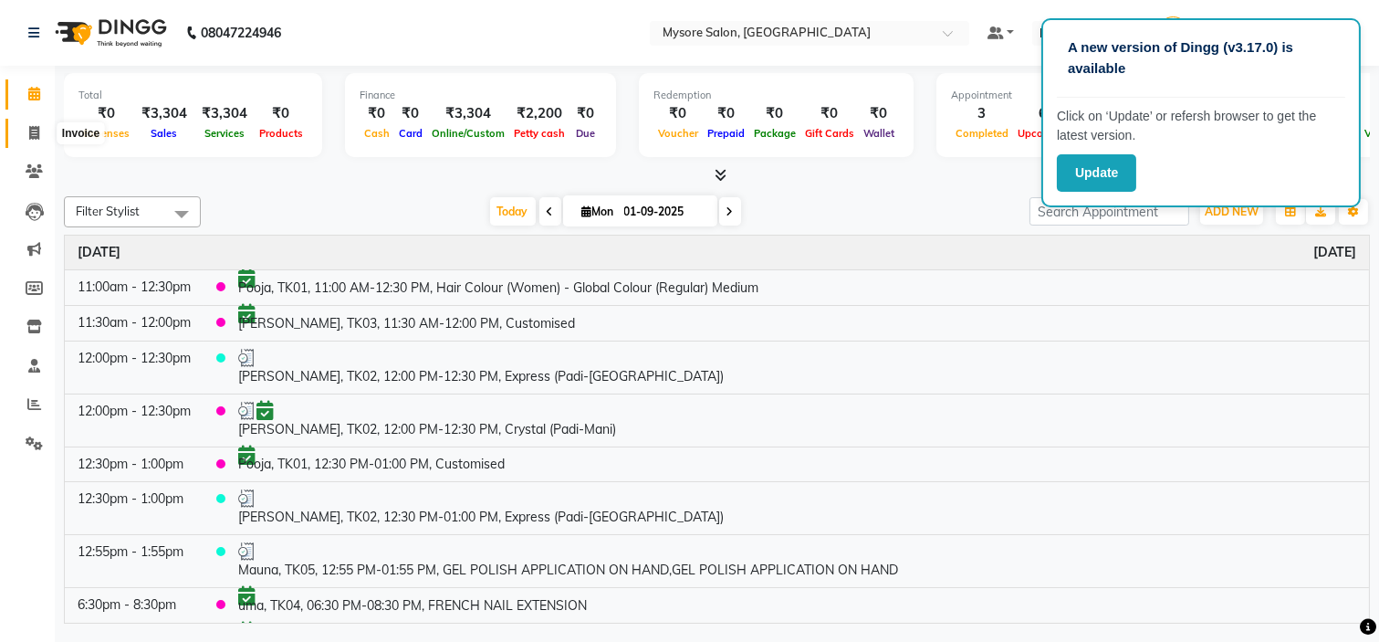
click at [33, 135] on icon at bounding box center [34, 133] width 10 height 14
select select "service"
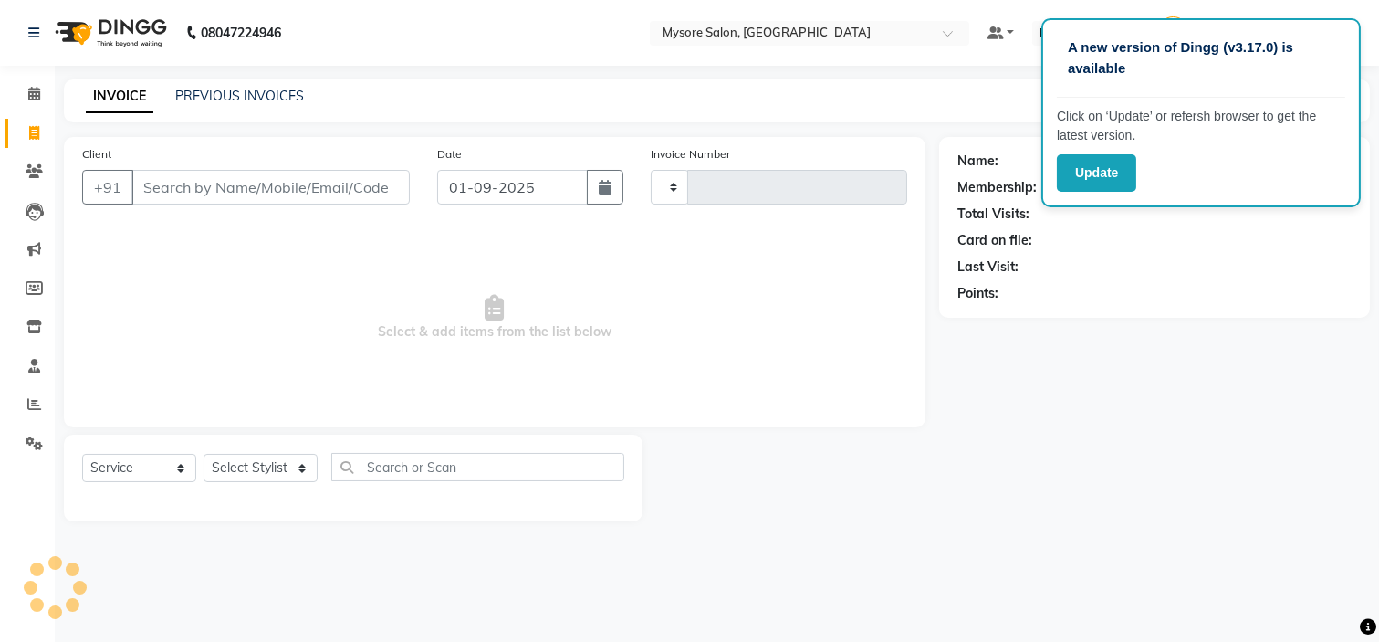
type input "1132"
select select "4255"
click at [238, 190] on input "Client" at bounding box center [270, 187] width 278 height 35
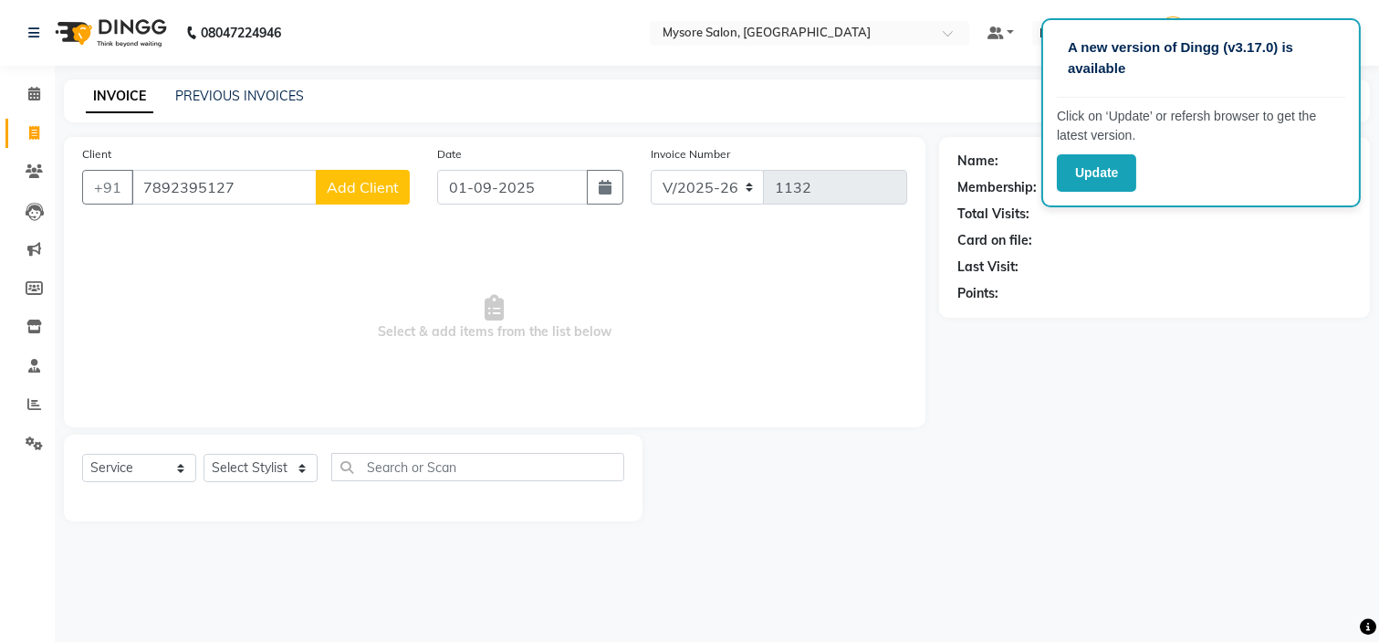
type input "7892395127"
click at [378, 170] on button "Add Client" at bounding box center [363, 187] width 94 height 35
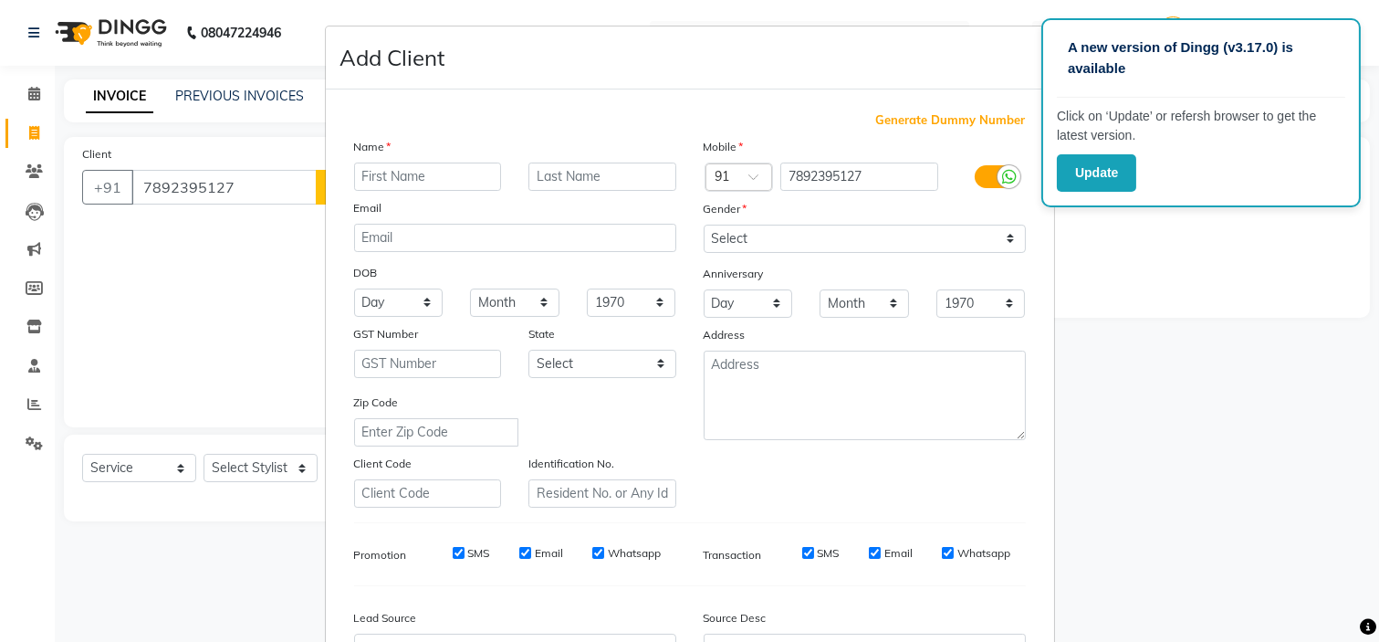
click at [391, 181] on input "text" at bounding box center [428, 176] width 148 height 28
type input "kavya"
drag, startPoint x: 813, startPoint y: 238, endPoint x: 822, endPoint y: 303, distance: 65.5
click at [822, 303] on div "Mobile Country Code × 91 7892395127 Gender Select [DEMOGRAPHIC_DATA] [DEMOGRAPH…" at bounding box center [865, 322] width 350 height 371
select select "[DEMOGRAPHIC_DATA]"
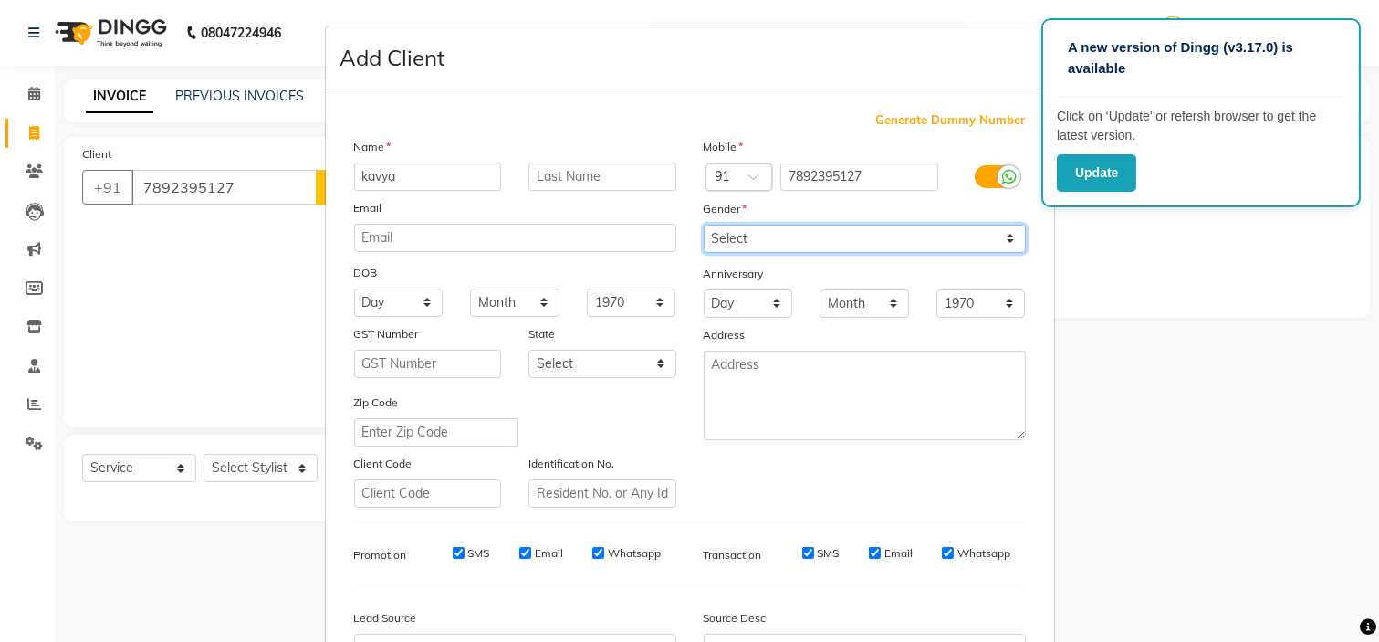
click at [704, 225] on select "Select [DEMOGRAPHIC_DATA] [DEMOGRAPHIC_DATA] Other Prefer Not To Say" at bounding box center [865, 239] width 322 height 28
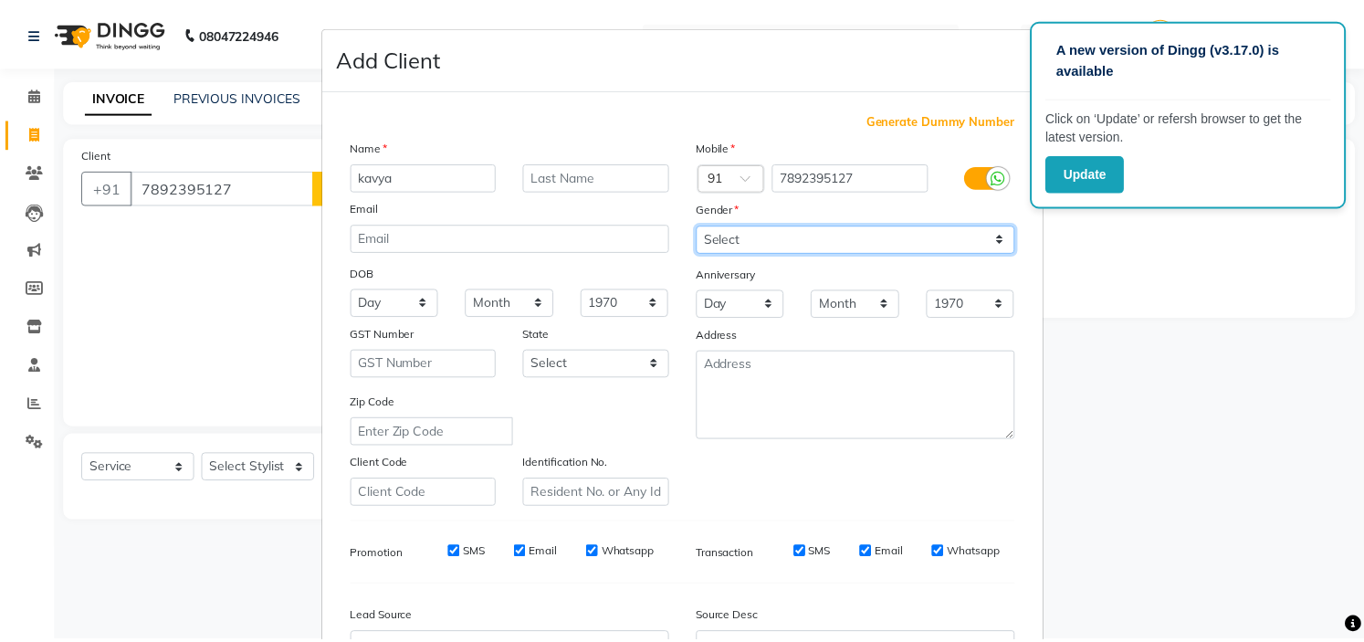
scroll to position [202, 0]
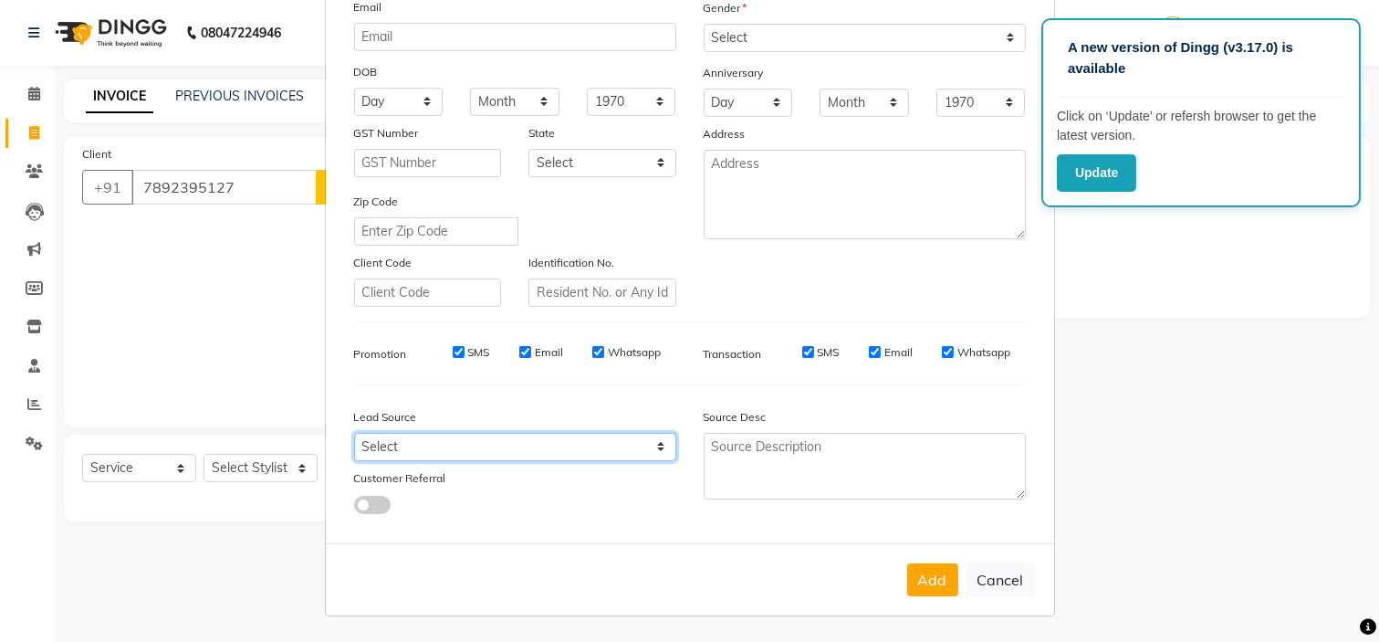
drag, startPoint x: 551, startPoint y: 453, endPoint x: 493, endPoint y: 352, distance: 116.2
click at [493, 352] on div "Generate Dummy Number Name [PERSON_NAME] Email DOB Day 01 02 03 04 05 06 07 08 …" at bounding box center [689, 220] width 699 height 618
select select "29581"
click at [354, 433] on select "Select Walk-in Referral Internet Friend Word of Mouth Advertisement Facebook Ju…" at bounding box center [515, 447] width 322 height 28
click at [931, 575] on button "Add" at bounding box center [932, 579] width 51 height 33
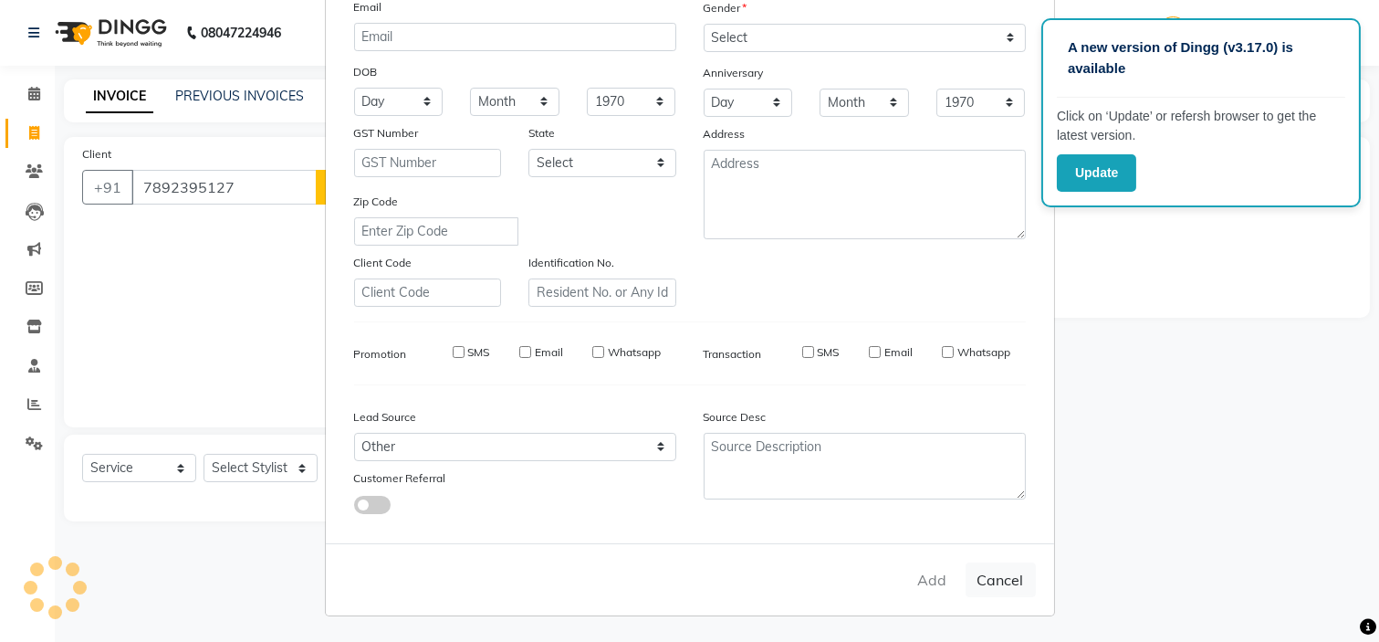
select select
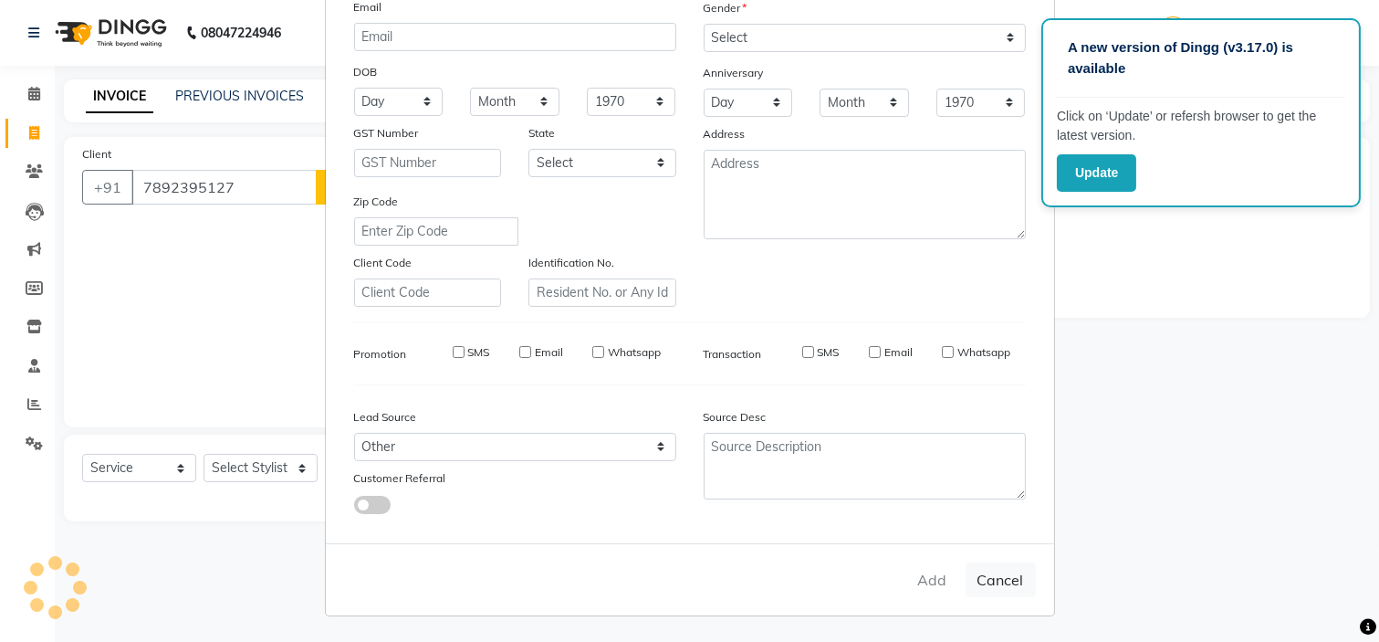
select select
checkbox input "false"
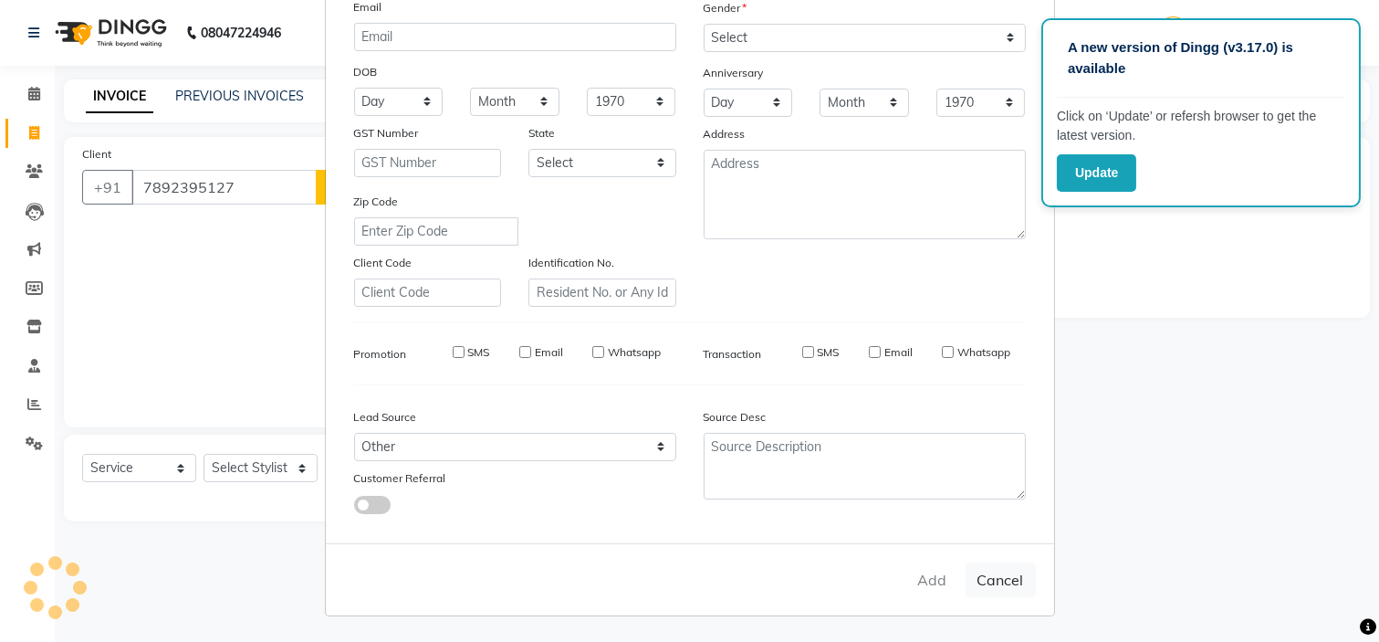
checkbox input "false"
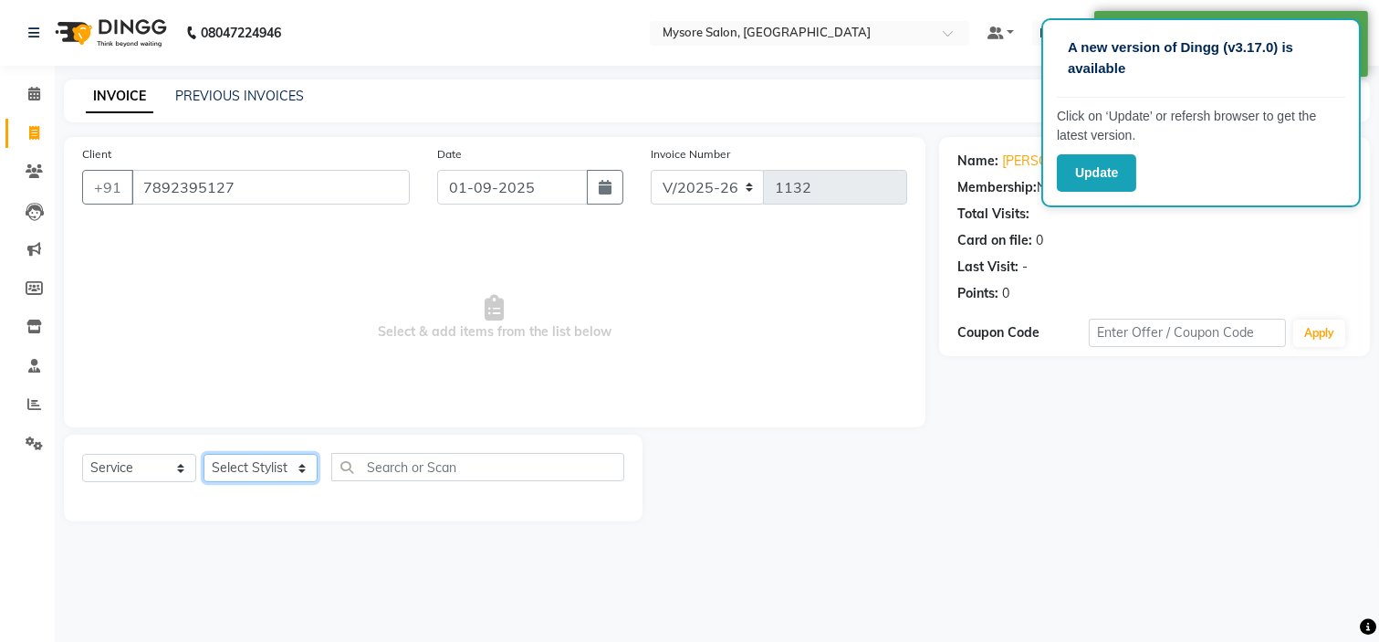
click at [294, 478] on select "Select Stylist Anilg [PERSON_NAME] [PERSON_NAME] Ashwini Ayaan DR. Apurva [PERS…" at bounding box center [261, 468] width 114 height 28
select select "63165"
click at [204, 455] on select "Select Stylist Anilg [PERSON_NAME] [PERSON_NAME] Ashwini Ayaan DR. Apurva [PERS…" at bounding box center [261, 468] width 114 height 28
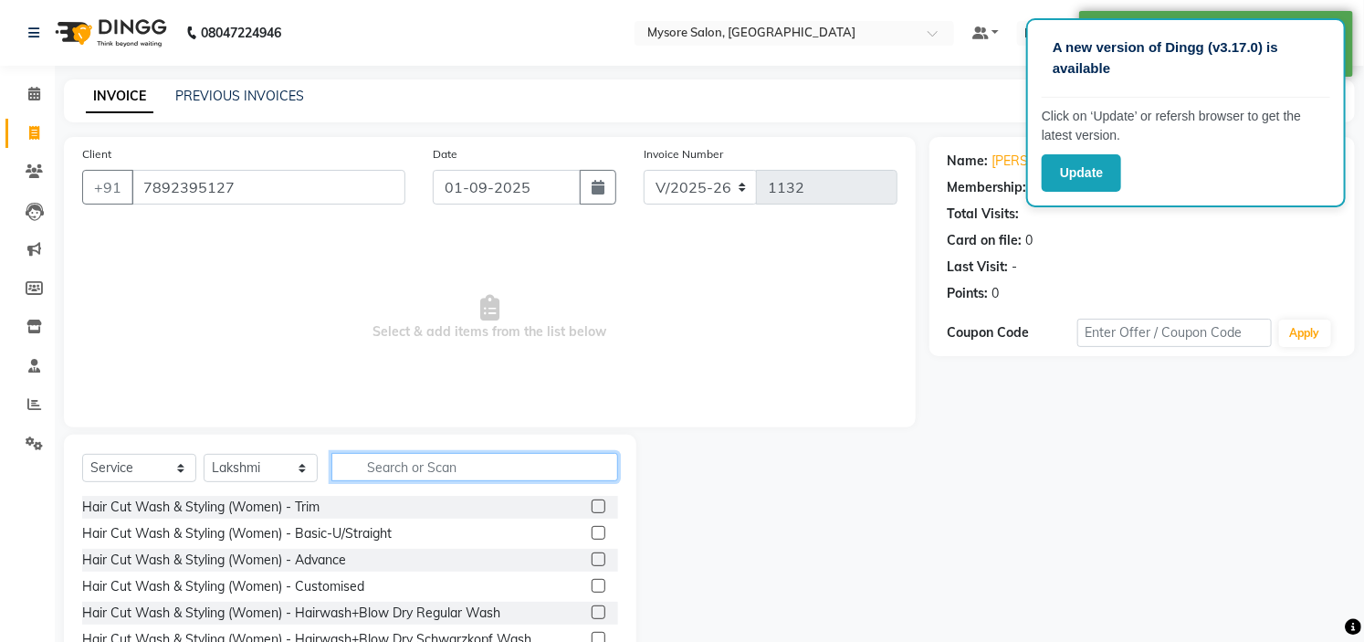
click at [456, 454] on input "text" at bounding box center [474, 467] width 287 height 28
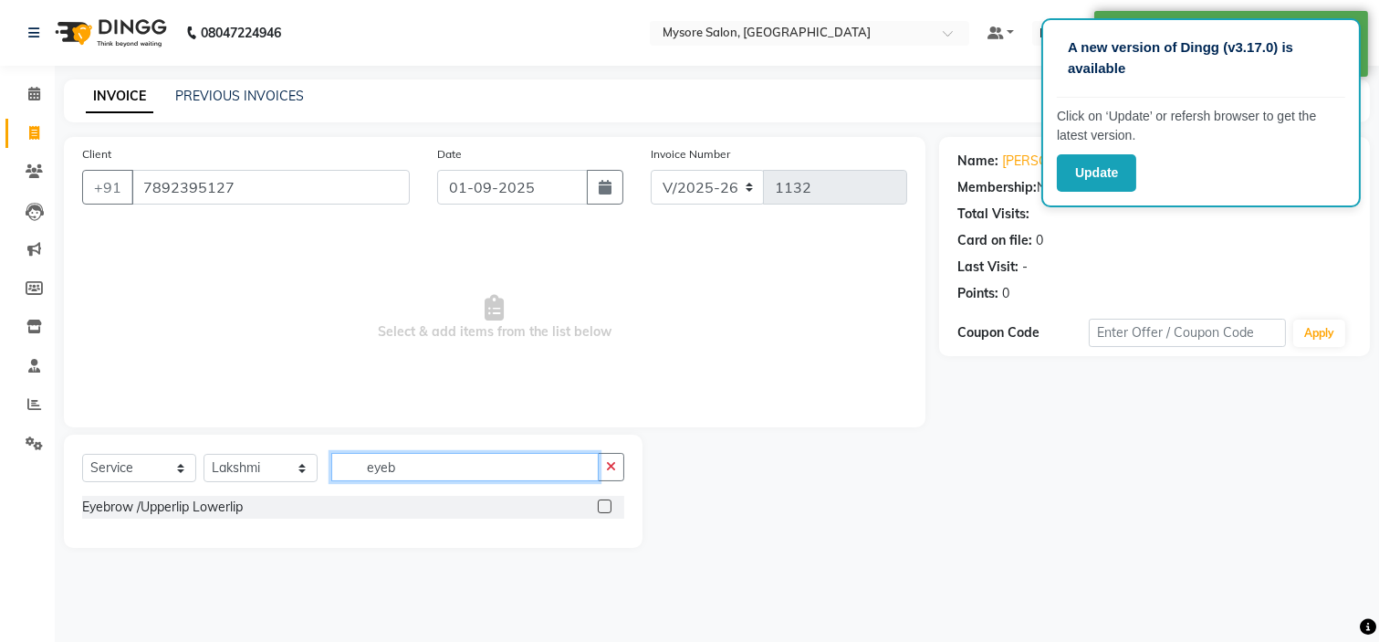
type input "eyeb"
drag, startPoint x: 596, startPoint y: 500, endPoint x: 609, endPoint y: 508, distance: 14.7
click at [609, 508] on div "Eyebrow /Upperlip Lowerlip" at bounding box center [353, 507] width 542 height 23
click at [609, 508] on label at bounding box center [605, 506] width 14 height 14
click at [609, 508] on input "checkbox" at bounding box center [604, 507] width 12 height 12
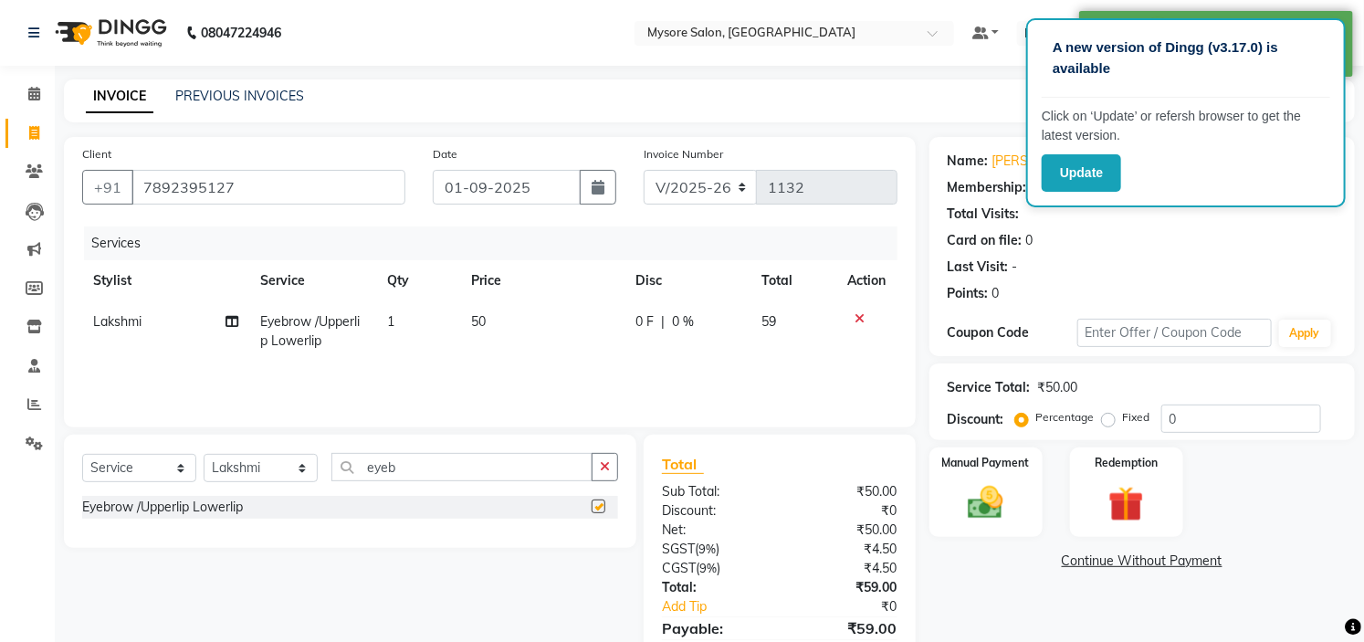
checkbox input "false"
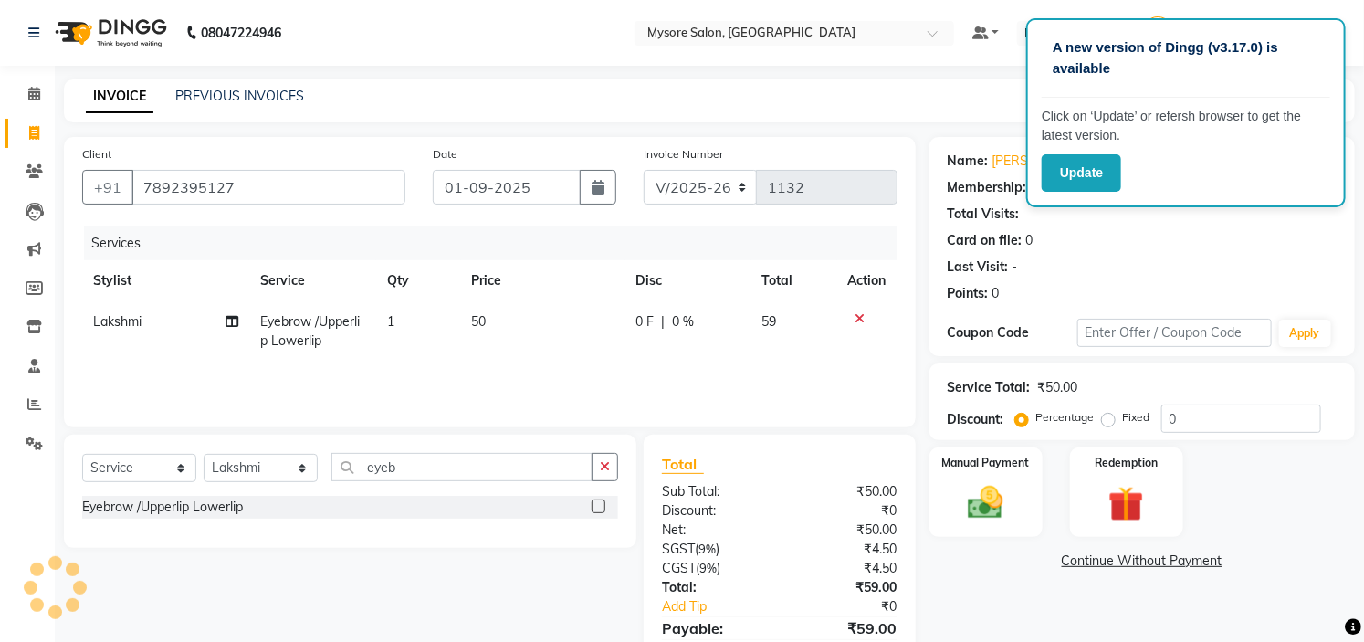
scroll to position [88, 0]
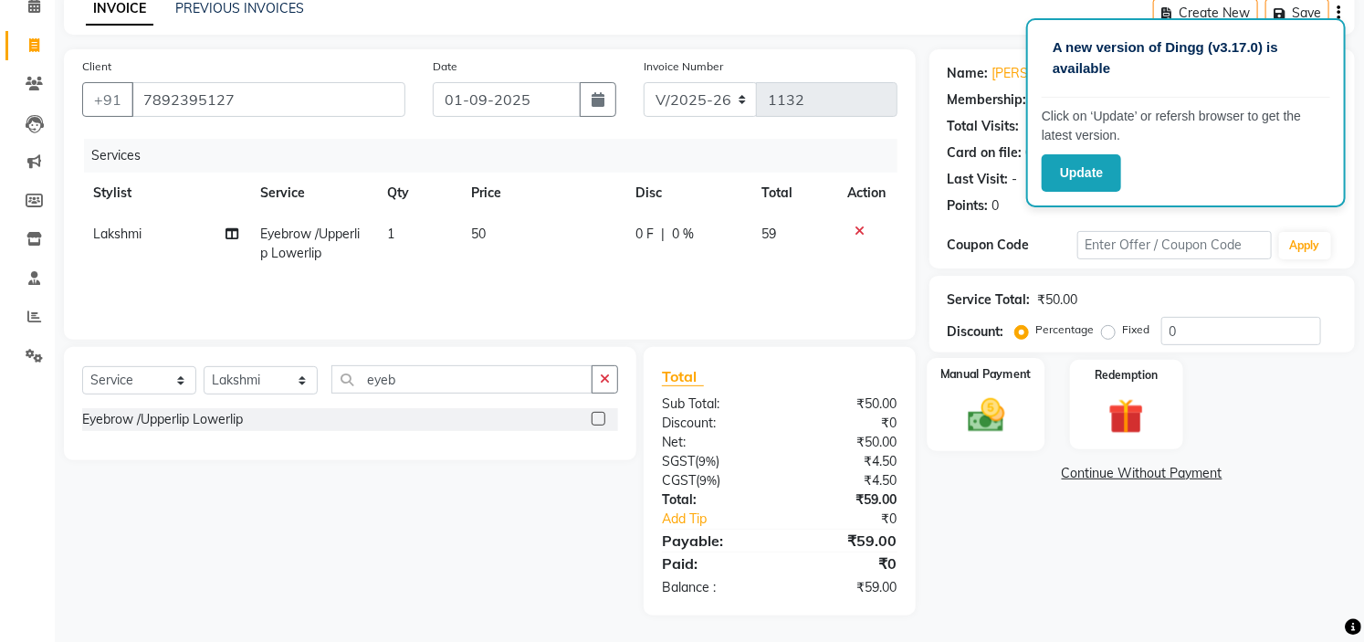
click at [966, 423] on img at bounding box center [986, 415] width 60 height 42
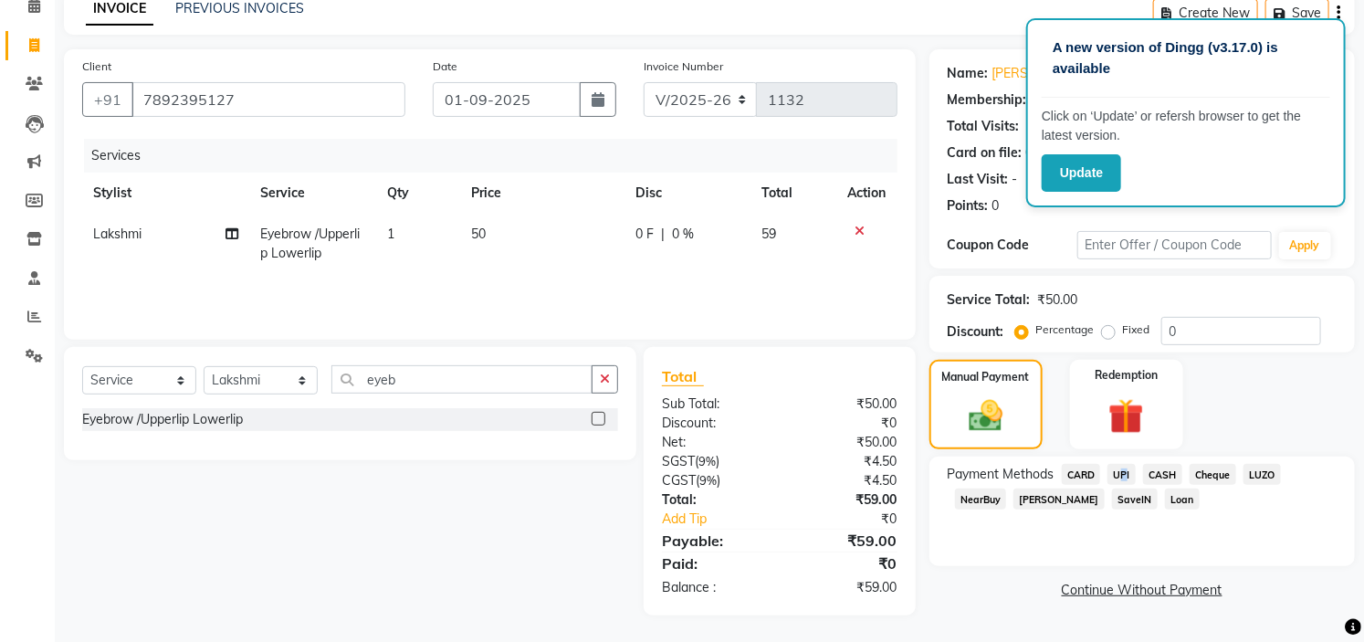
drag, startPoint x: 1120, startPoint y: 461, endPoint x: 1123, endPoint y: 471, distance: 10.4
click at [1123, 471] on div "Payment Methods CARD UPI CASH Cheque LUZO NearBuy Bajaj Finserv SaveIN Loan" at bounding box center [1141, 511] width 425 height 110
click at [1123, 471] on span "UPI" at bounding box center [1121, 474] width 28 height 21
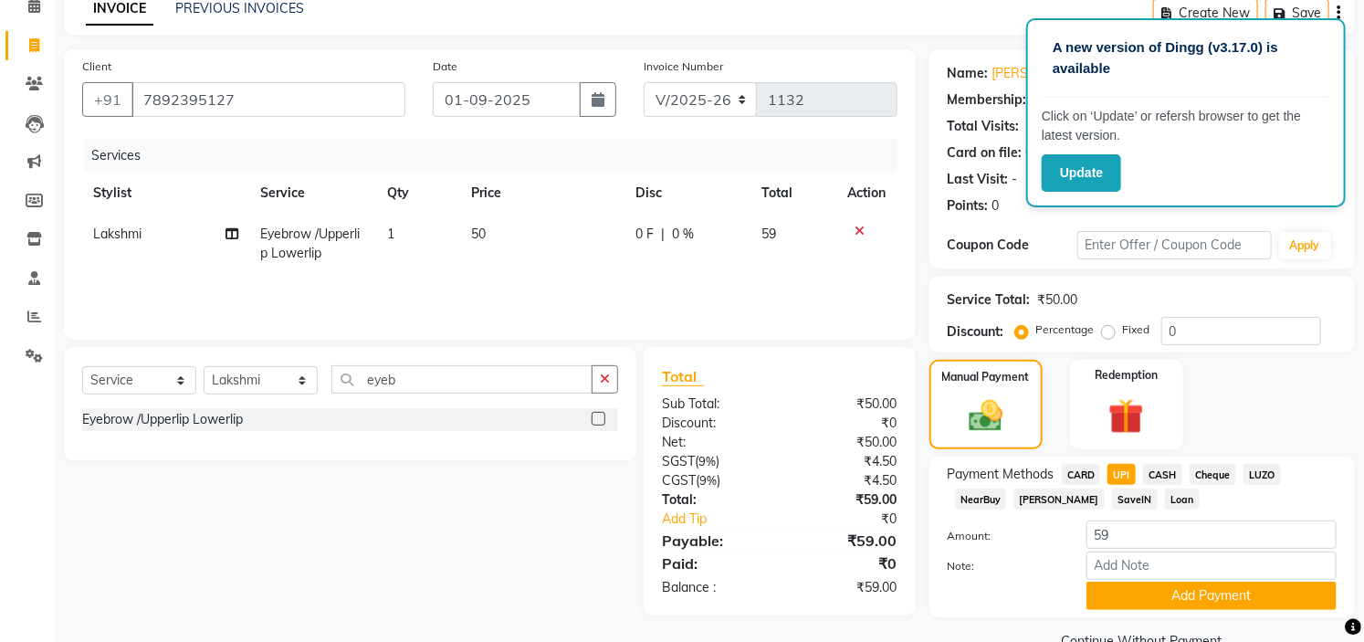
scroll to position [129, 0]
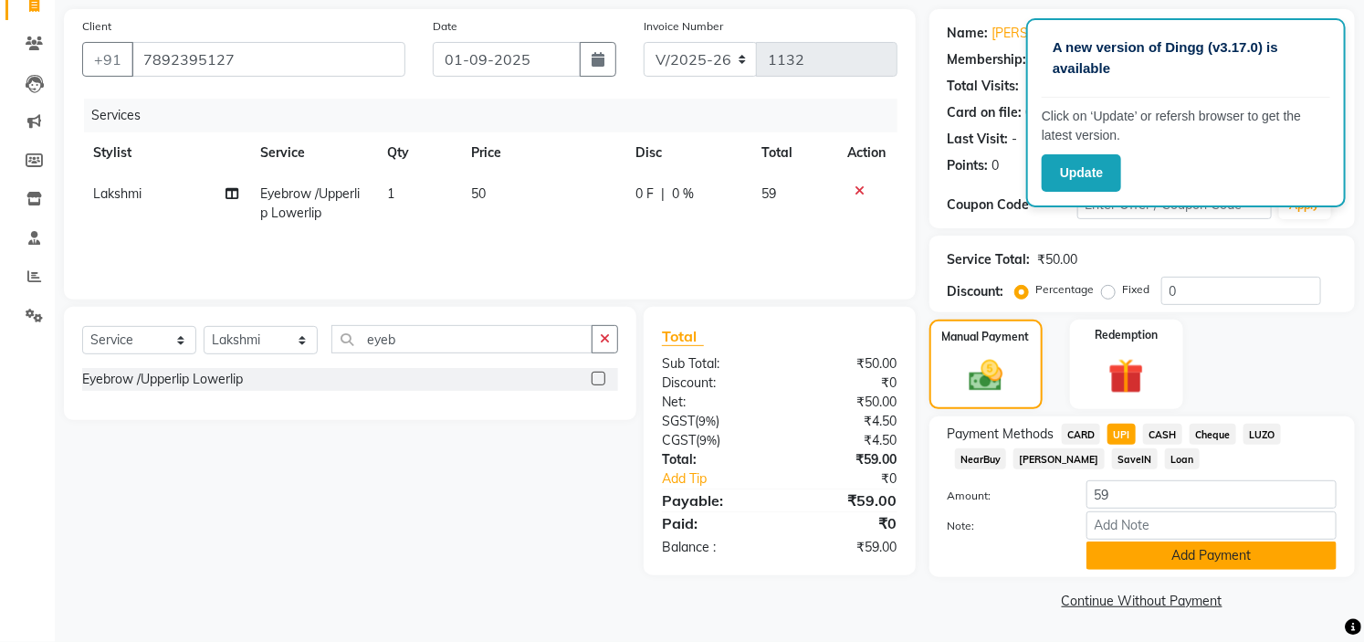
click at [1184, 558] on button "Add Payment" at bounding box center [1211, 555] width 250 height 28
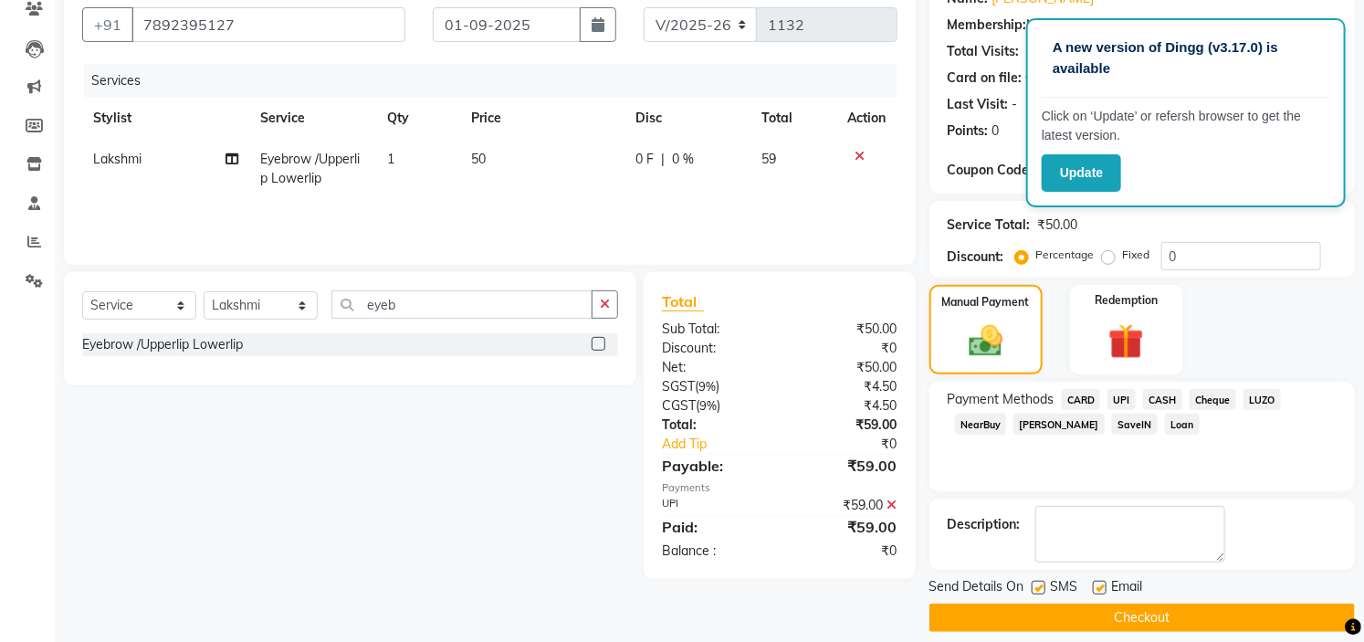
scroll to position [164, 0]
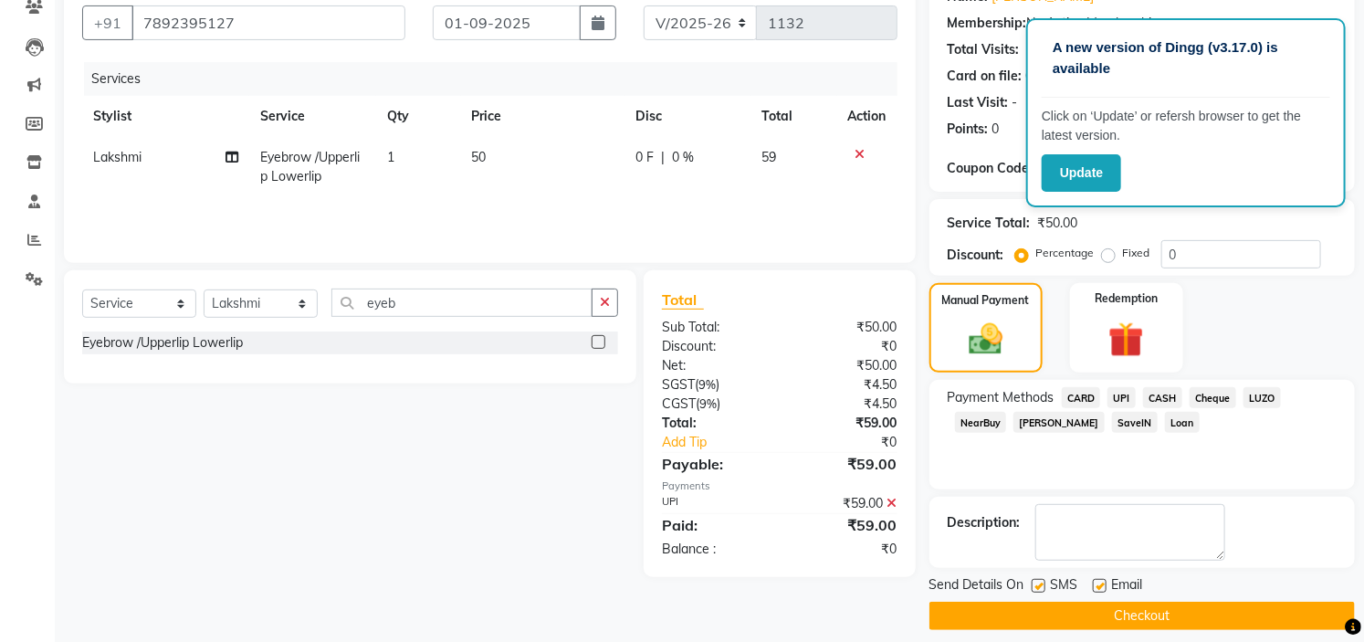
click at [1164, 614] on button "Checkout" at bounding box center [1141, 616] width 425 height 28
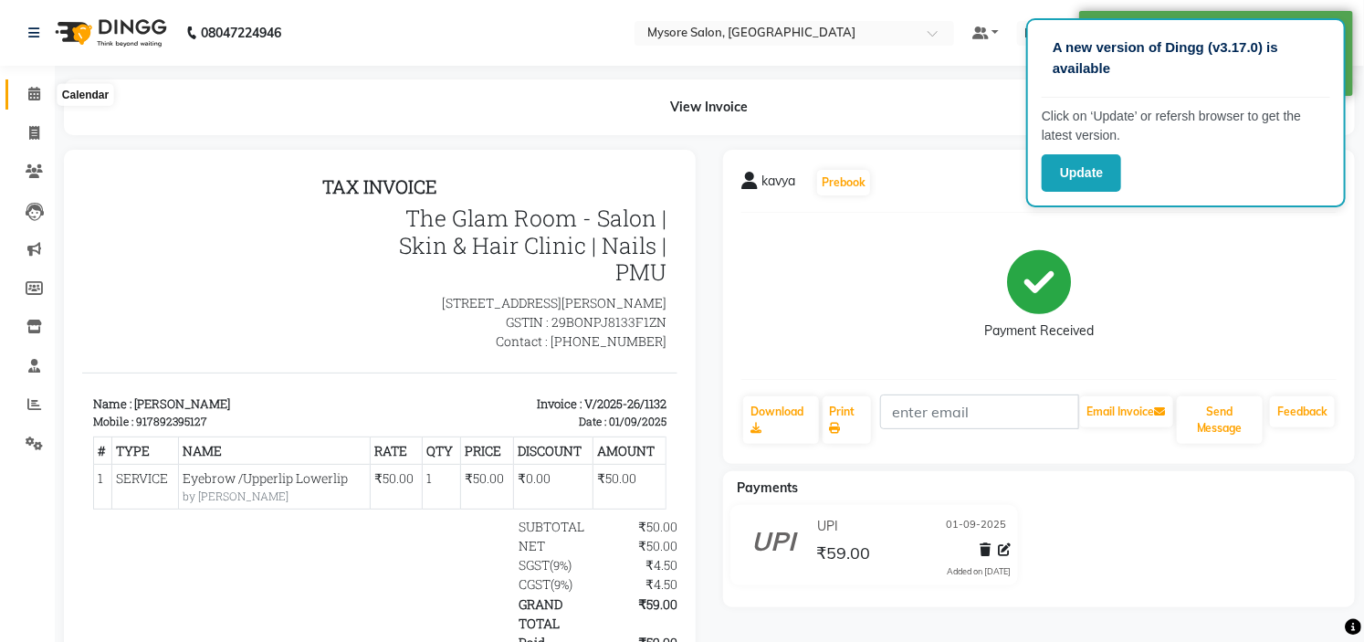
click at [29, 97] on icon at bounding box center [34, 94] width 12 height 14
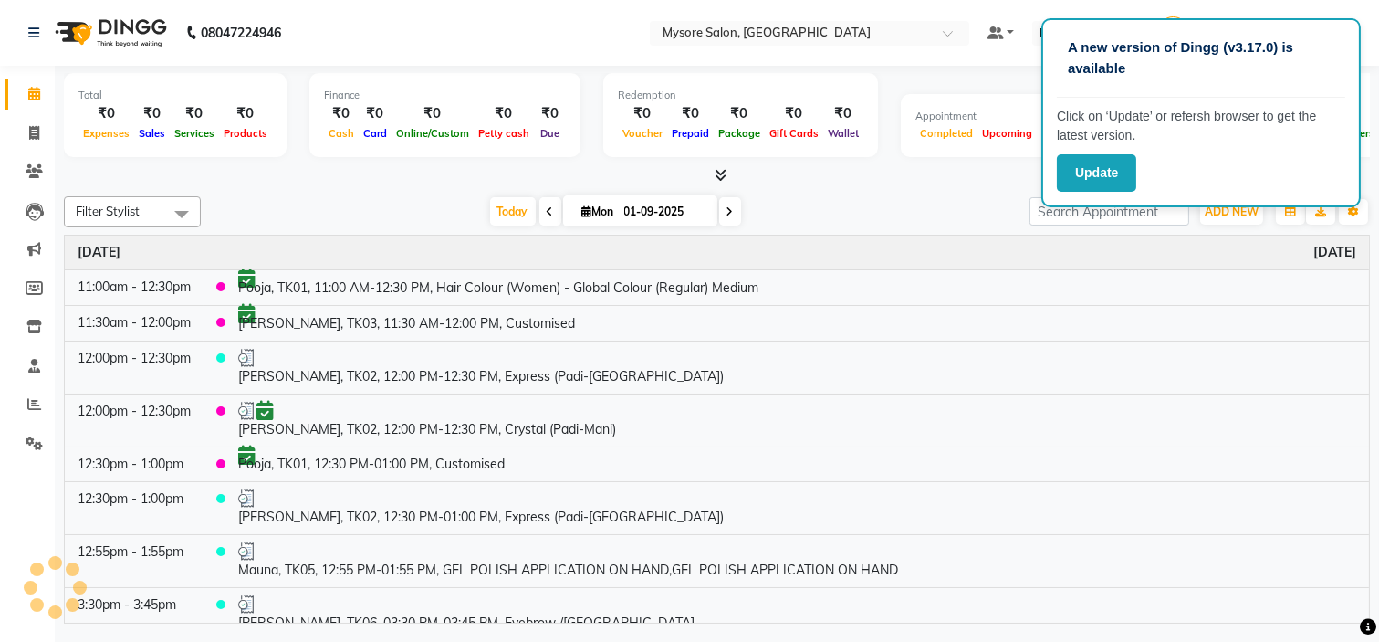
click at [29, 97] on icon at bounding box center [34, 94] width 12 height 14
